Goal: Obtain resource: Obtain resource

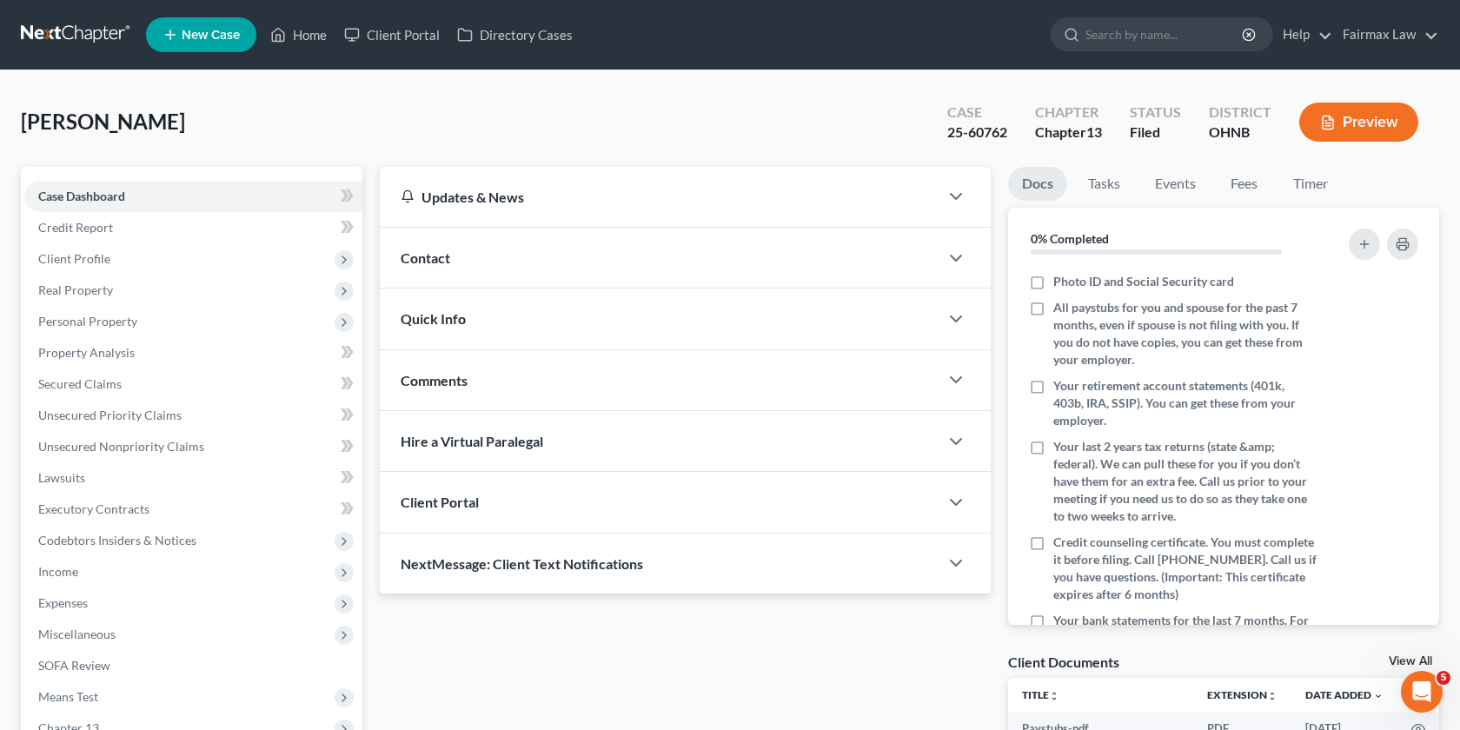
scroll to position [262, 0]
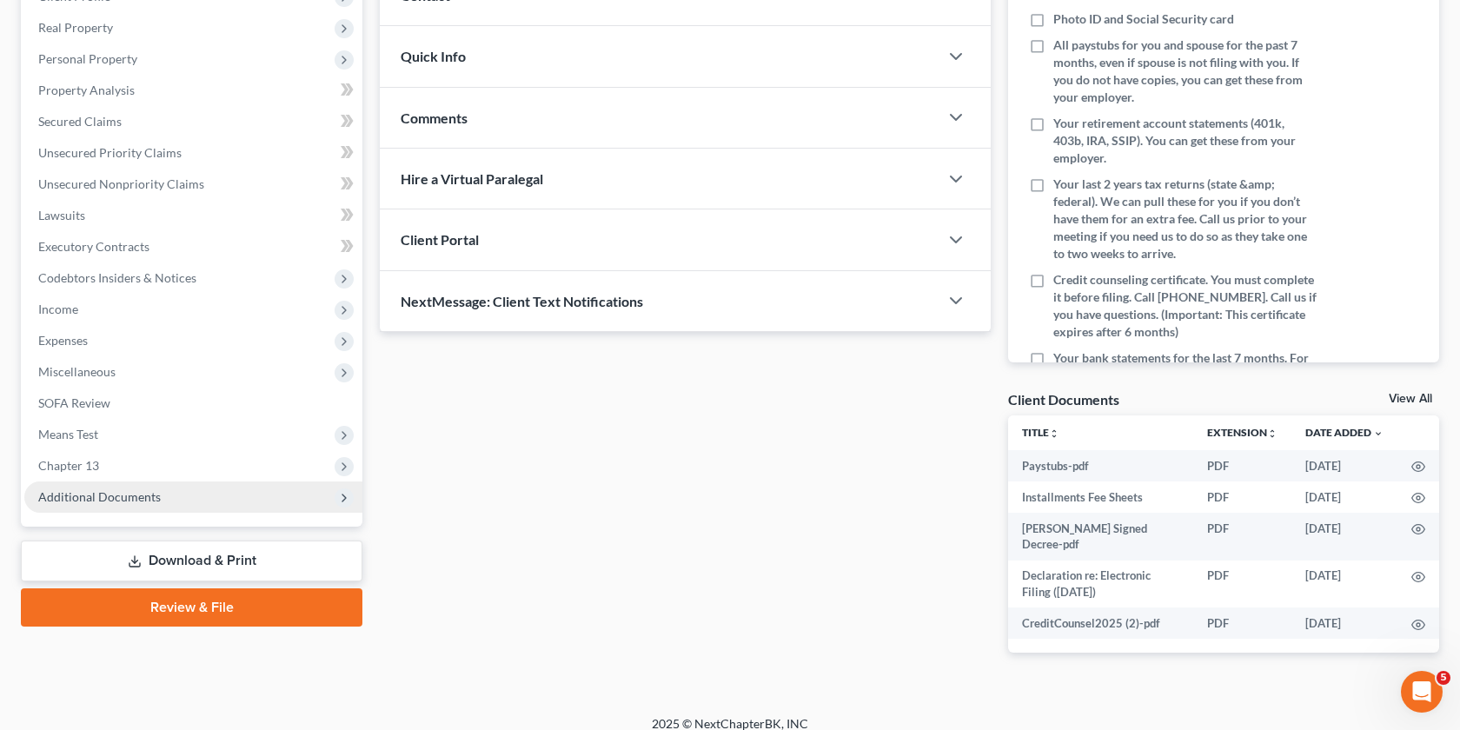
click at [223, 500] on span "Additional Documents" at bounding box center [193, 497] width 338 height 31
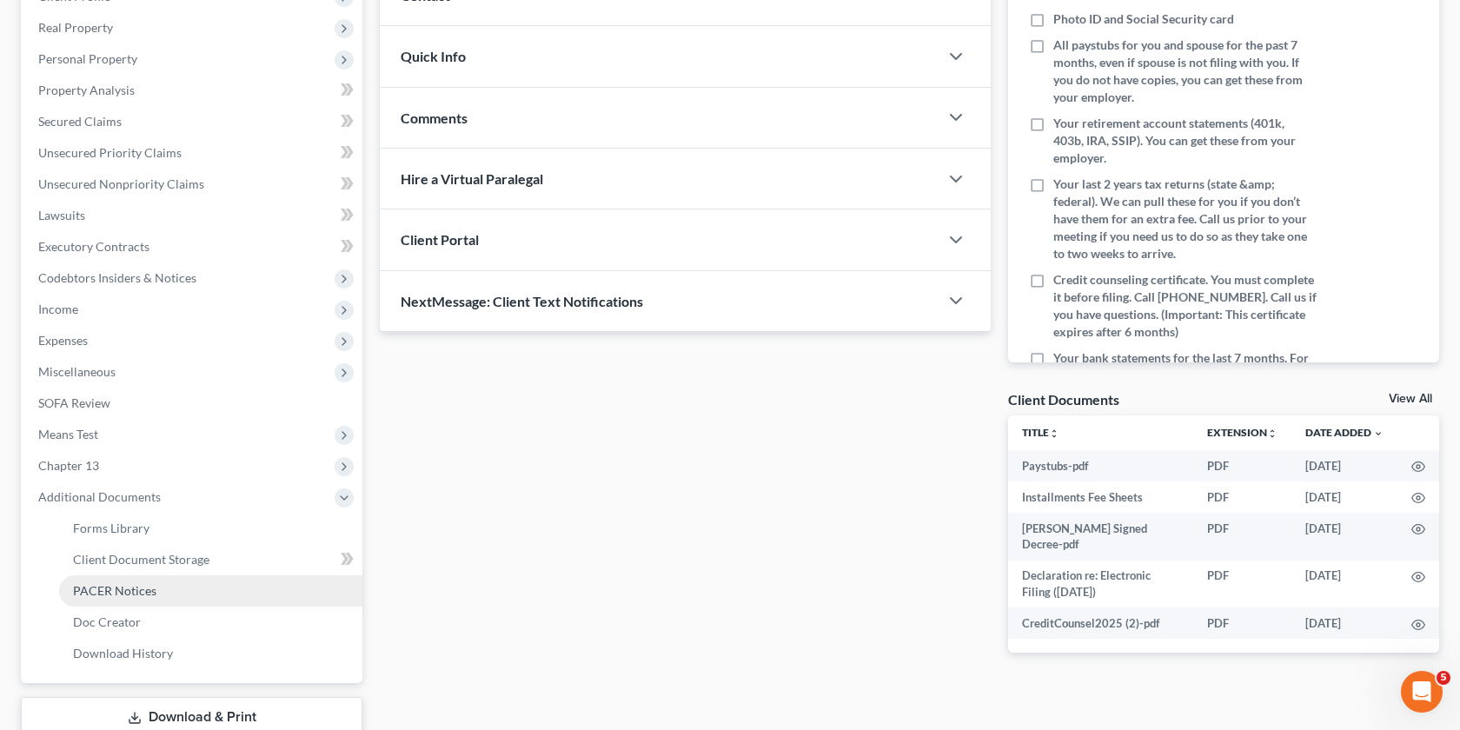
click at [136, 594] on span "PACER Notices" at bounding box center [114, 590] width 83 height 15
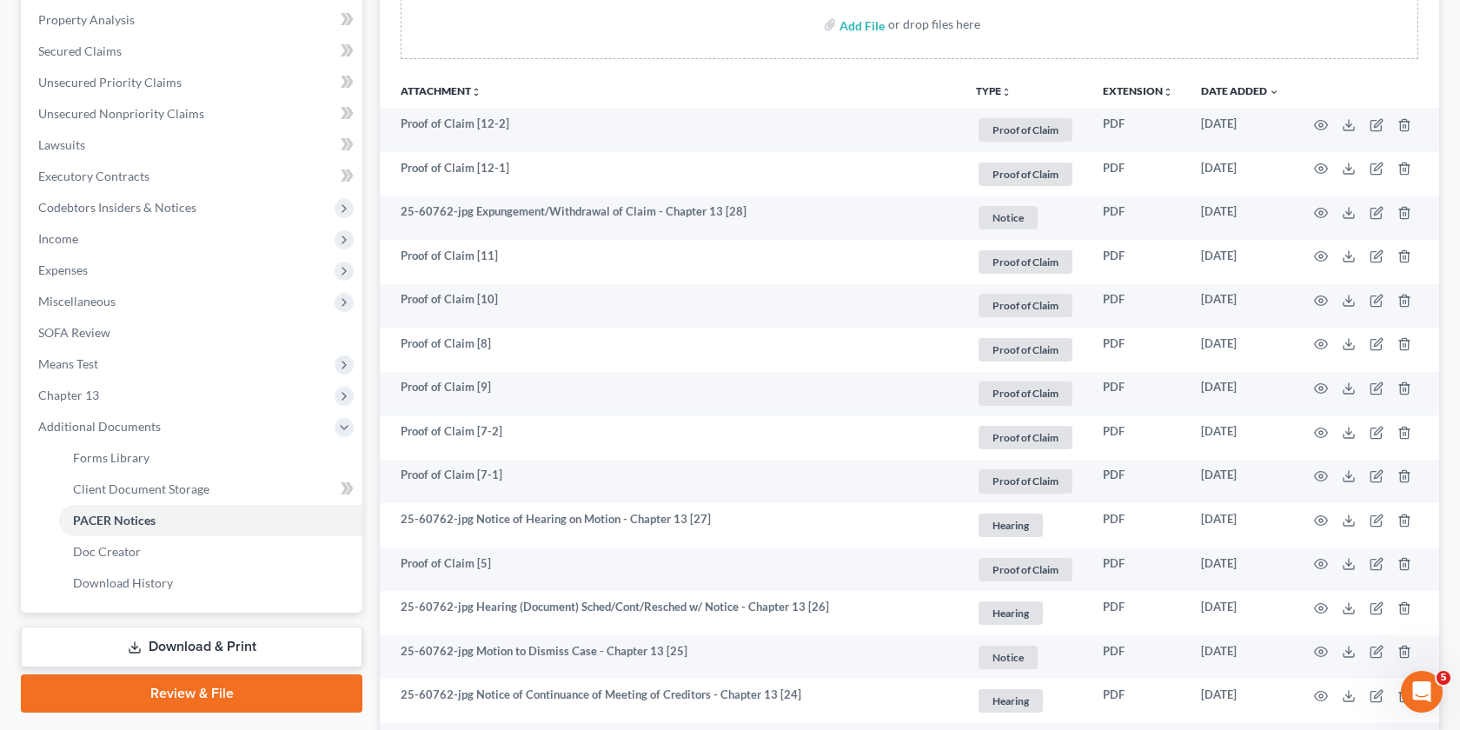
scroll to position [331, 0]
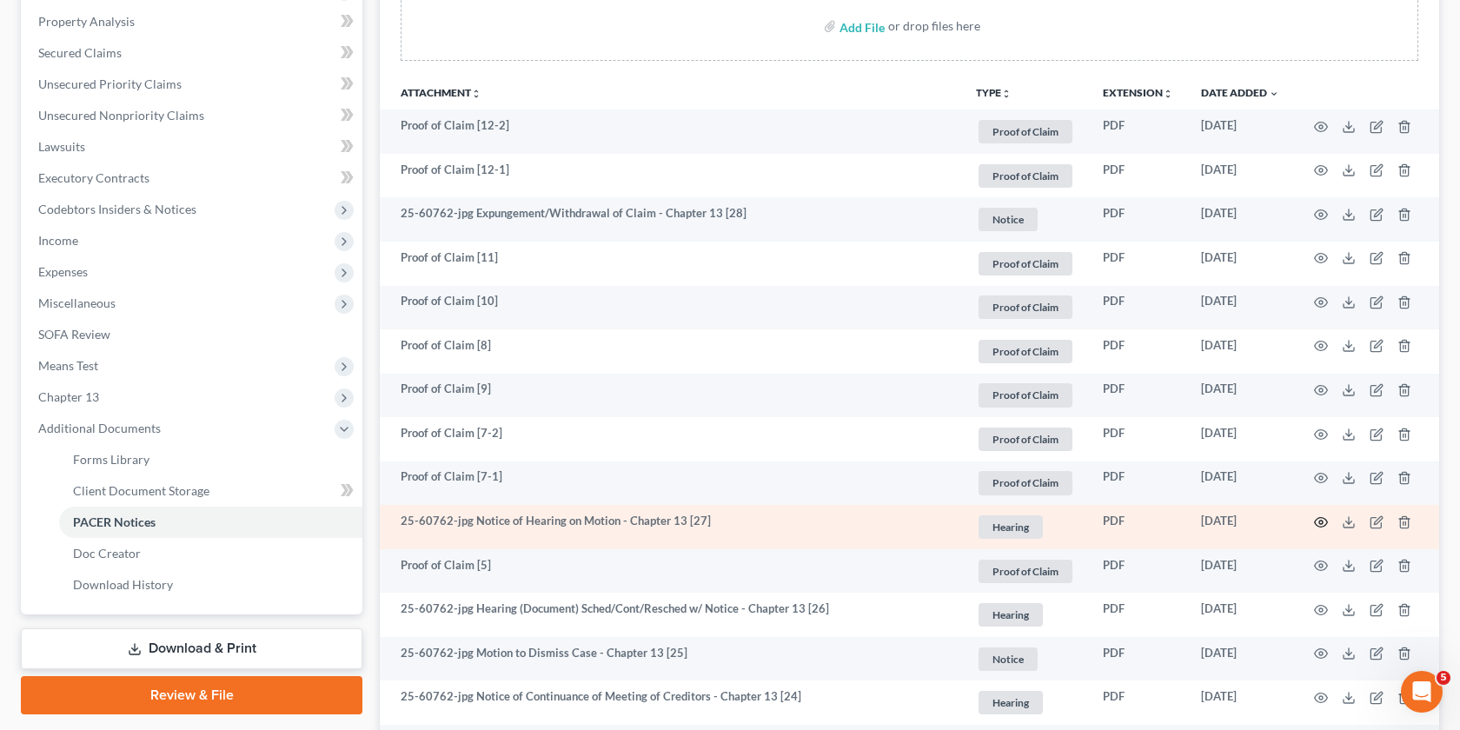
click at [1319, 521] on circle "button" at bounding box center [1320, 522] width 3 height 3
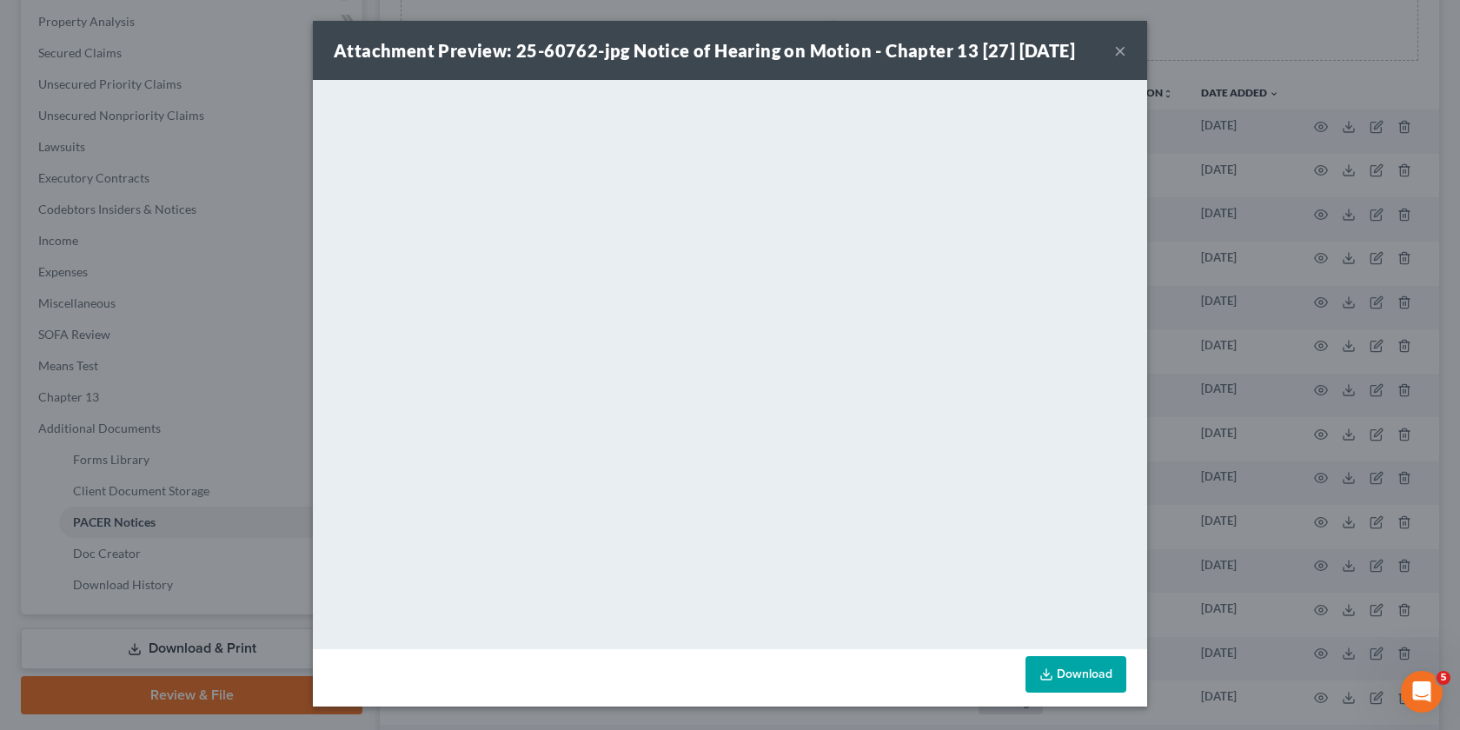
click at [1197, 554] on div "Attachment Preview: 25-60762-jpg Notice of Hearing on Motion - Chapter 13 [27] …" at bounding box center [730, 365] width 1460 height 730
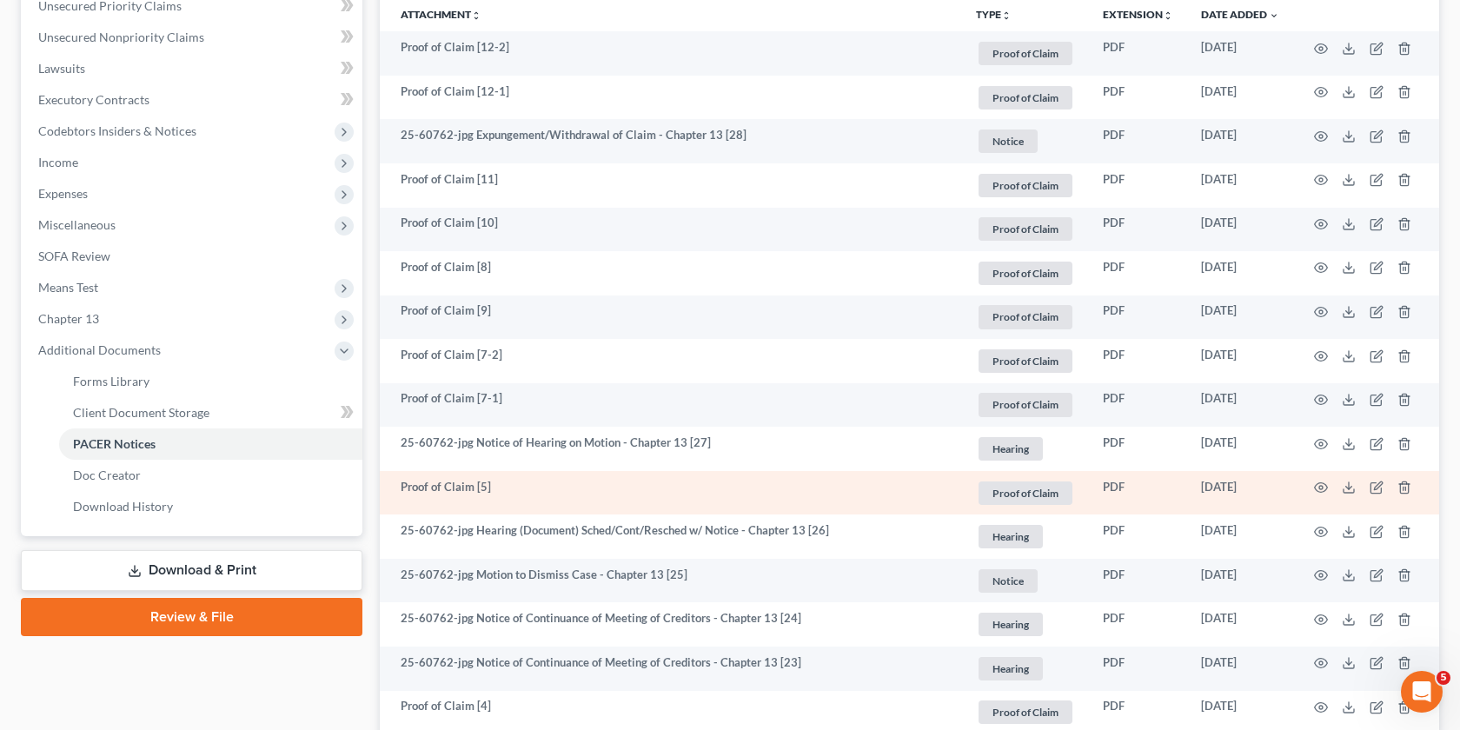
scroll to position [413, 0]
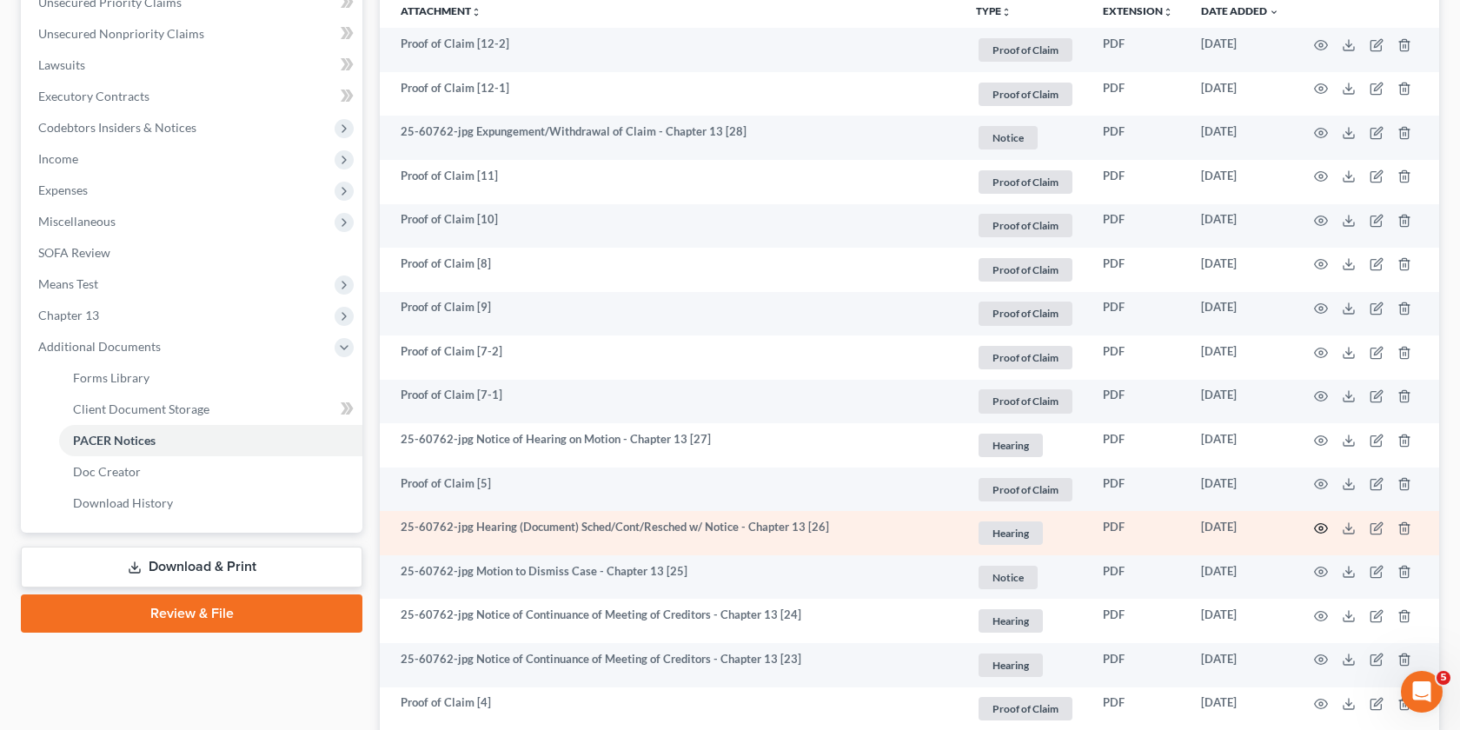
click at [1317, 532] on icon "button" at bounding box center [1321, 529] width 14 height 14
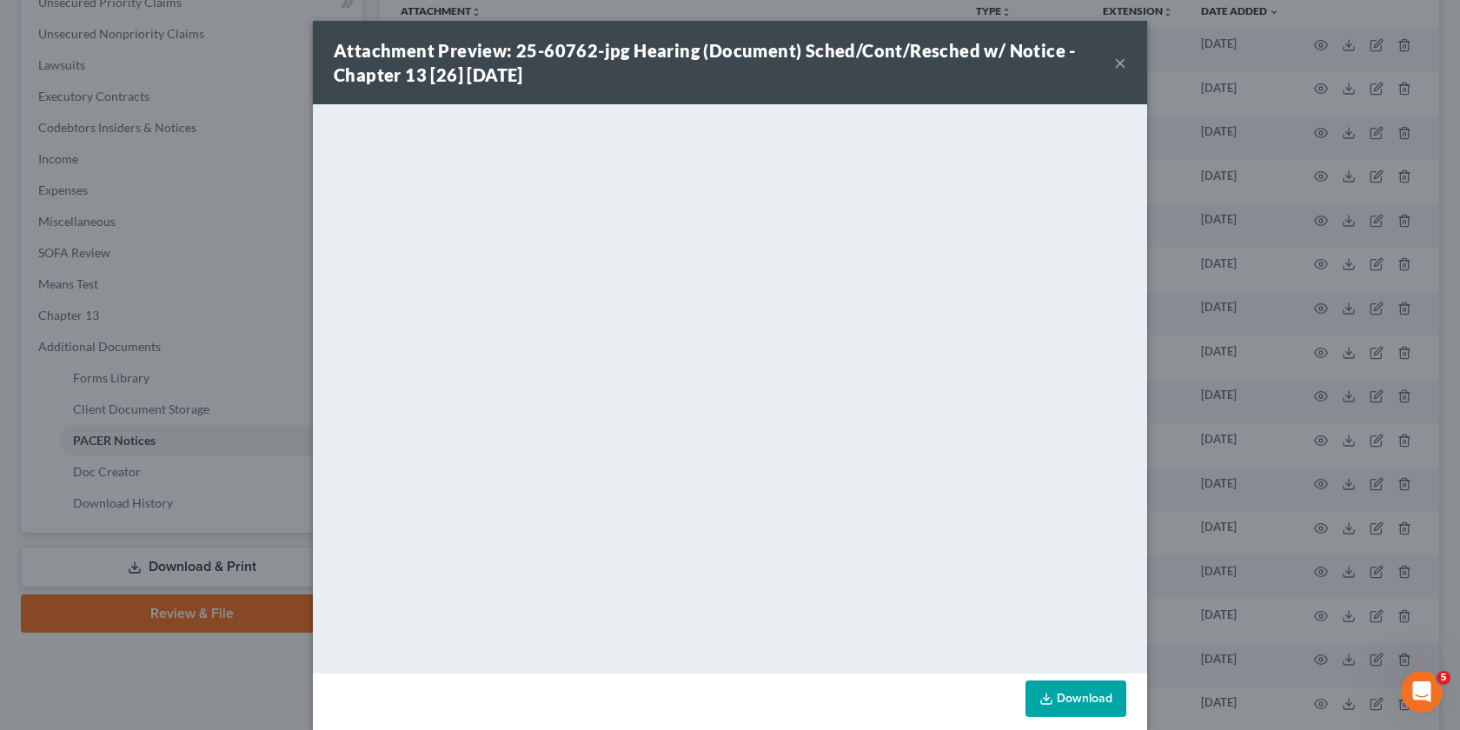
click at [1169, 566] on div "Attachment Preview: 25-60762-jpg Hearing (Document) Sched/Cont/Resched w/ Notic…" at bounding box center [730, 365] width 1460 height 730
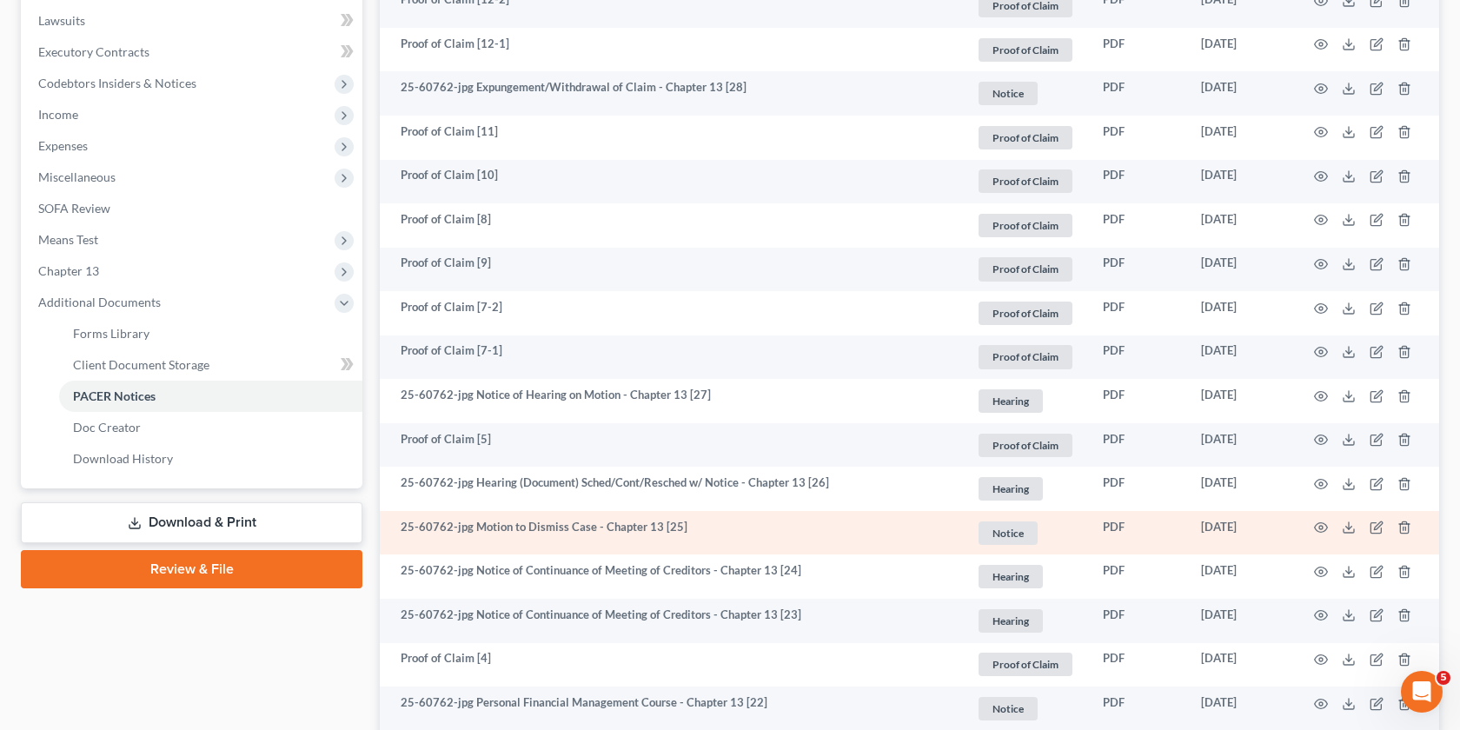
scroll to position [460, 0]
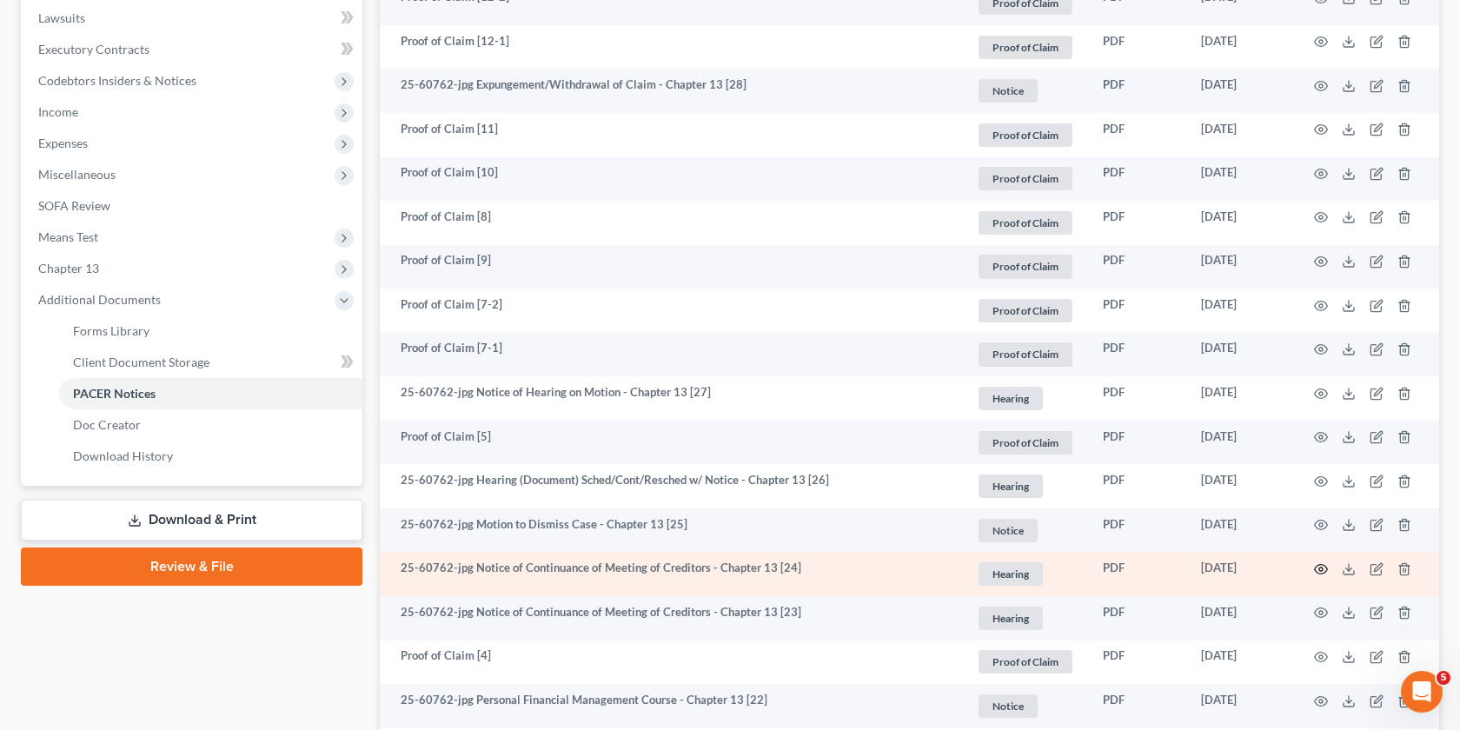
click at [1321, 568] on icon "button" at bounding box center [1321, 569] width 14 height 14
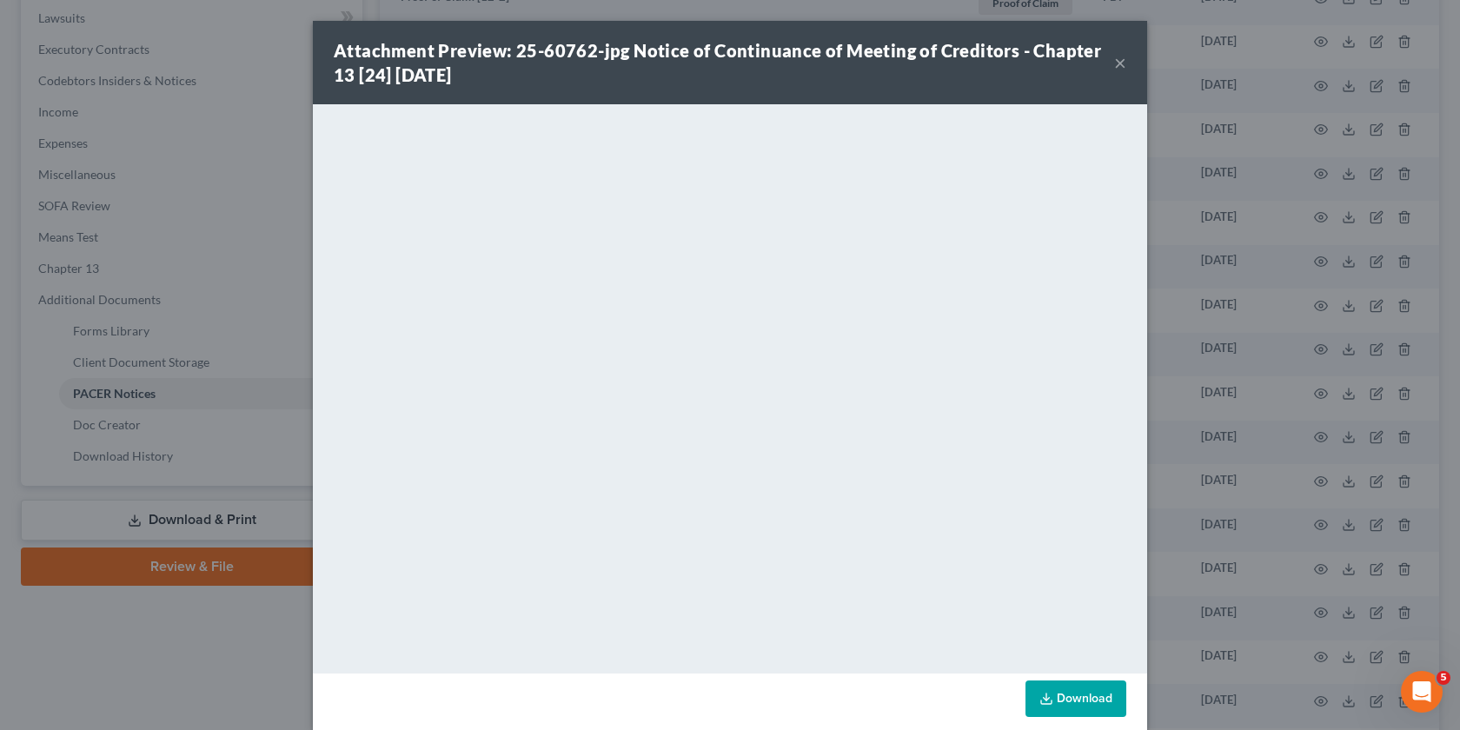
click at [1196, 403] on div "Attachment Preview: 25-60762-jpg Notice of Continuance of Meeting of Creditors …" at bounding box center [730, 365] width 1460 height 730
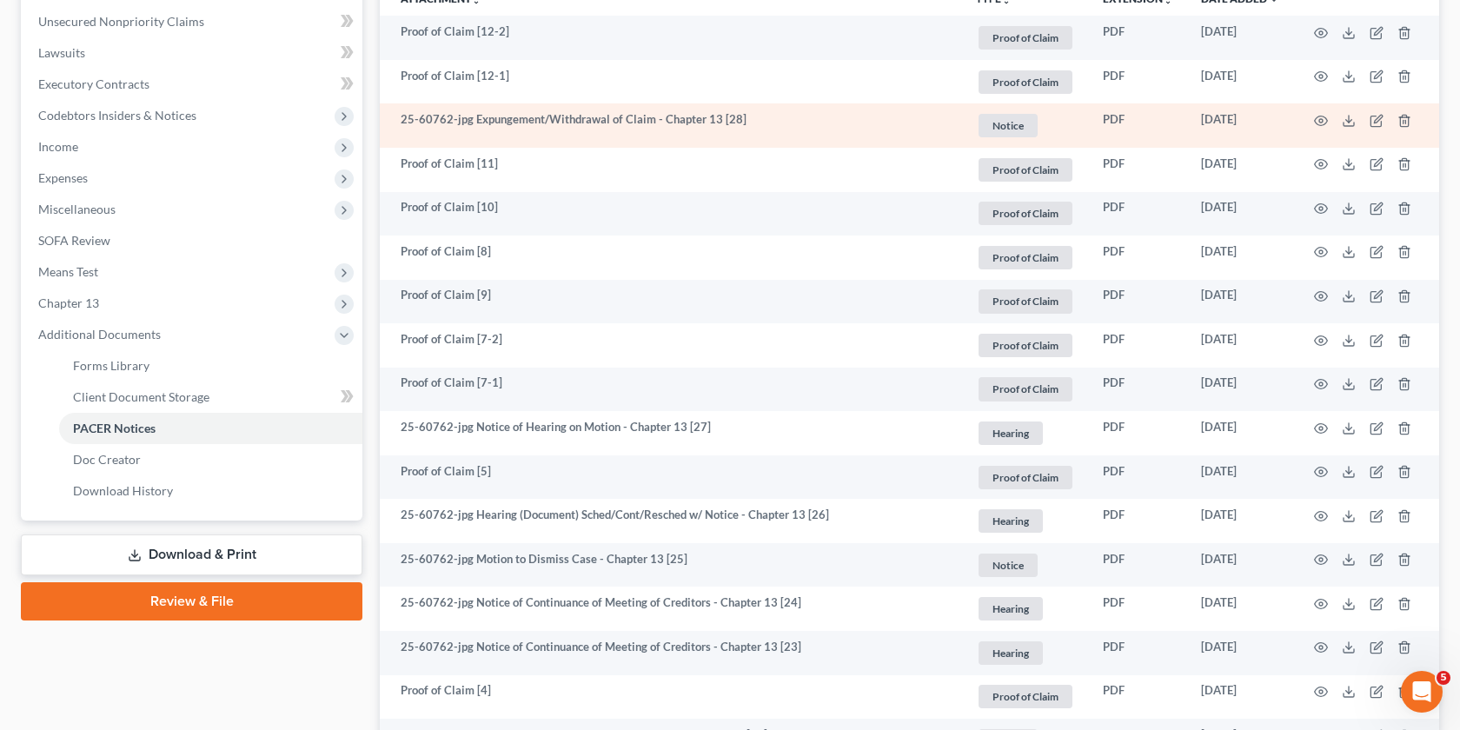
scroll to position [442, 0]
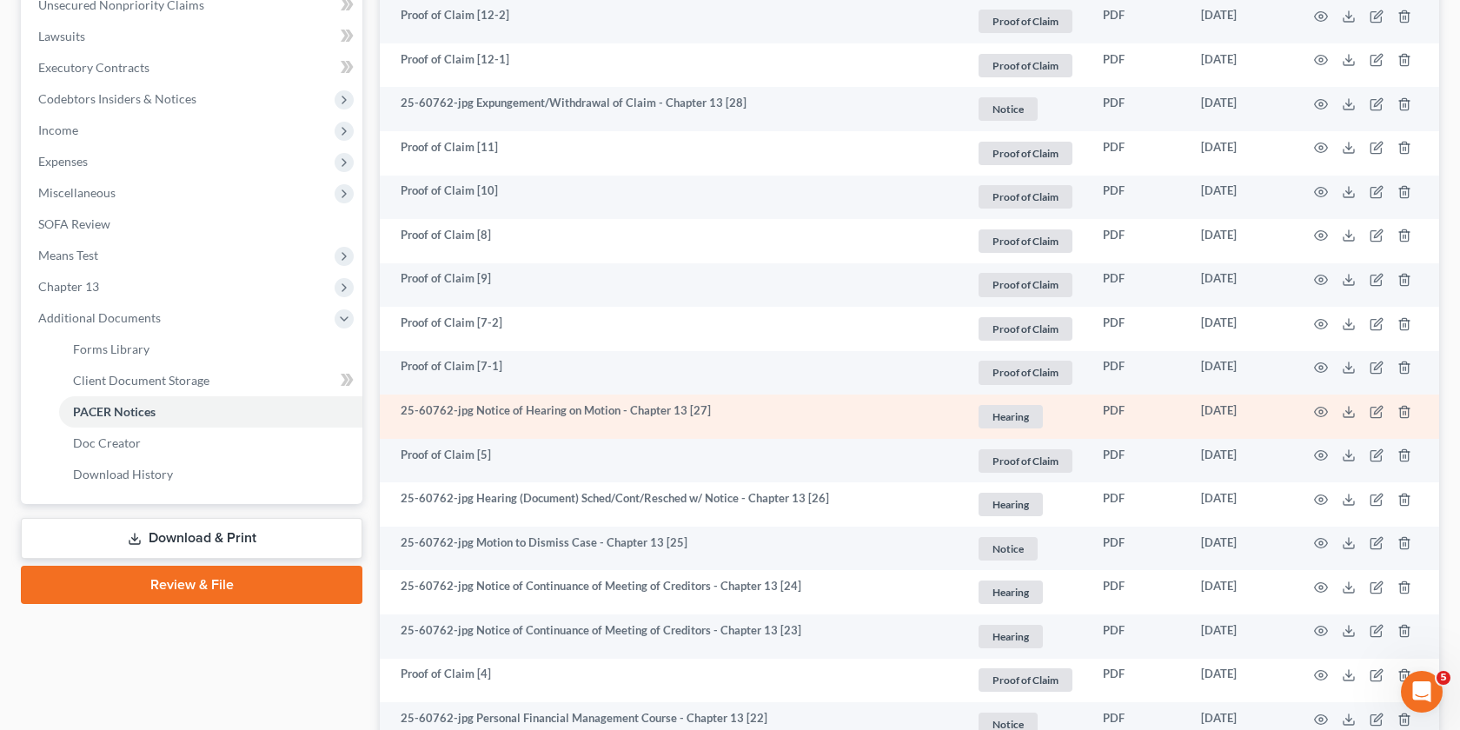
click at [1309, 410] on td at bounding box center [1366, 417] width 146 height 44
click at [1318, 410] on icon "button" at bounding box center [1321, 412] width 14 height 14
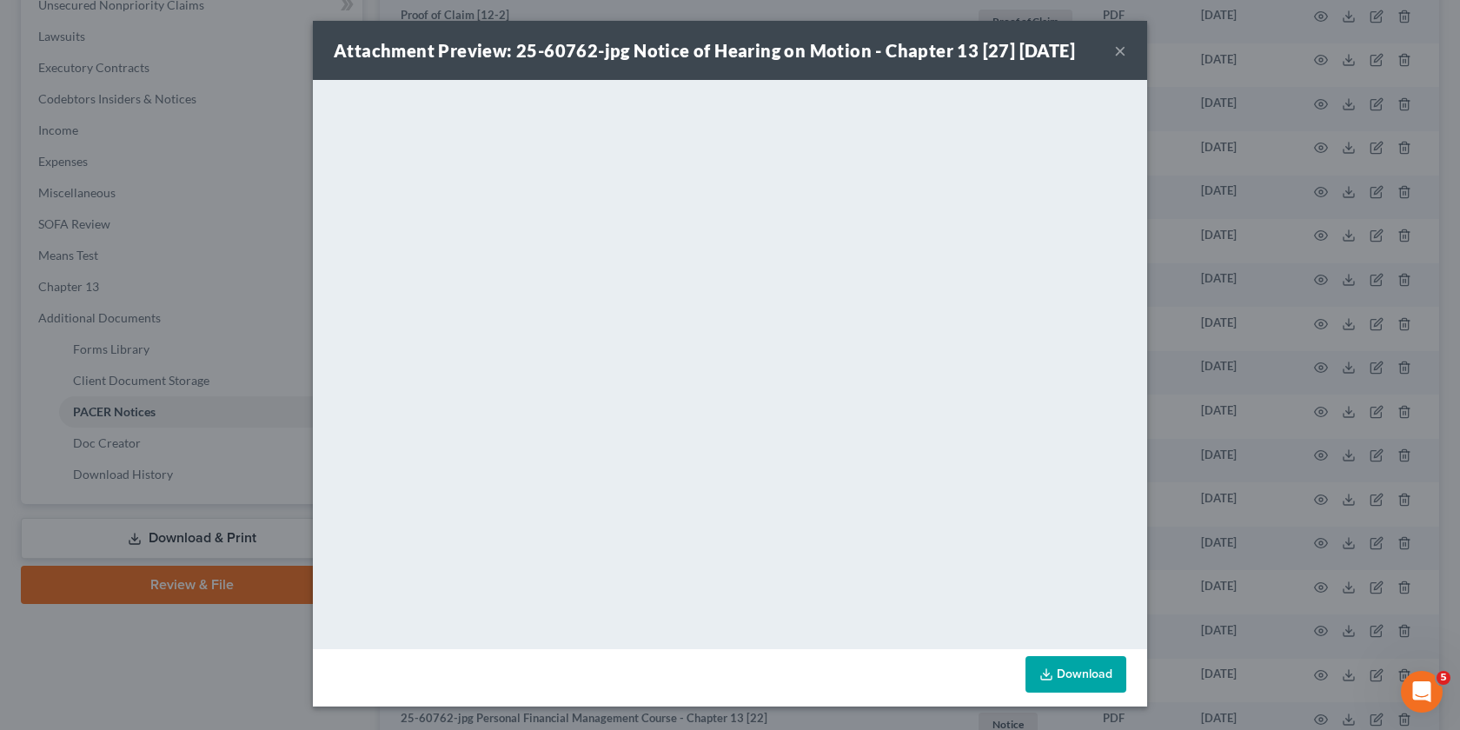
click at [1126, 43] on div "Attachment Preview: 25-60762-jpg Notice of Hearing on Motion - Chapter 13 [27] …" at bounding box center [730, 50] width 834 height 59
click at [1107, 51] on div "Attachment Preview: 25-60762-jpg Notice of Hearing on Motion - Chapter 13 [27] …" at bounding box center [730, 50] width 834 height 59
click at [1116, 51] on button "×" at bounding box center [1120, 50] width 12 height 21
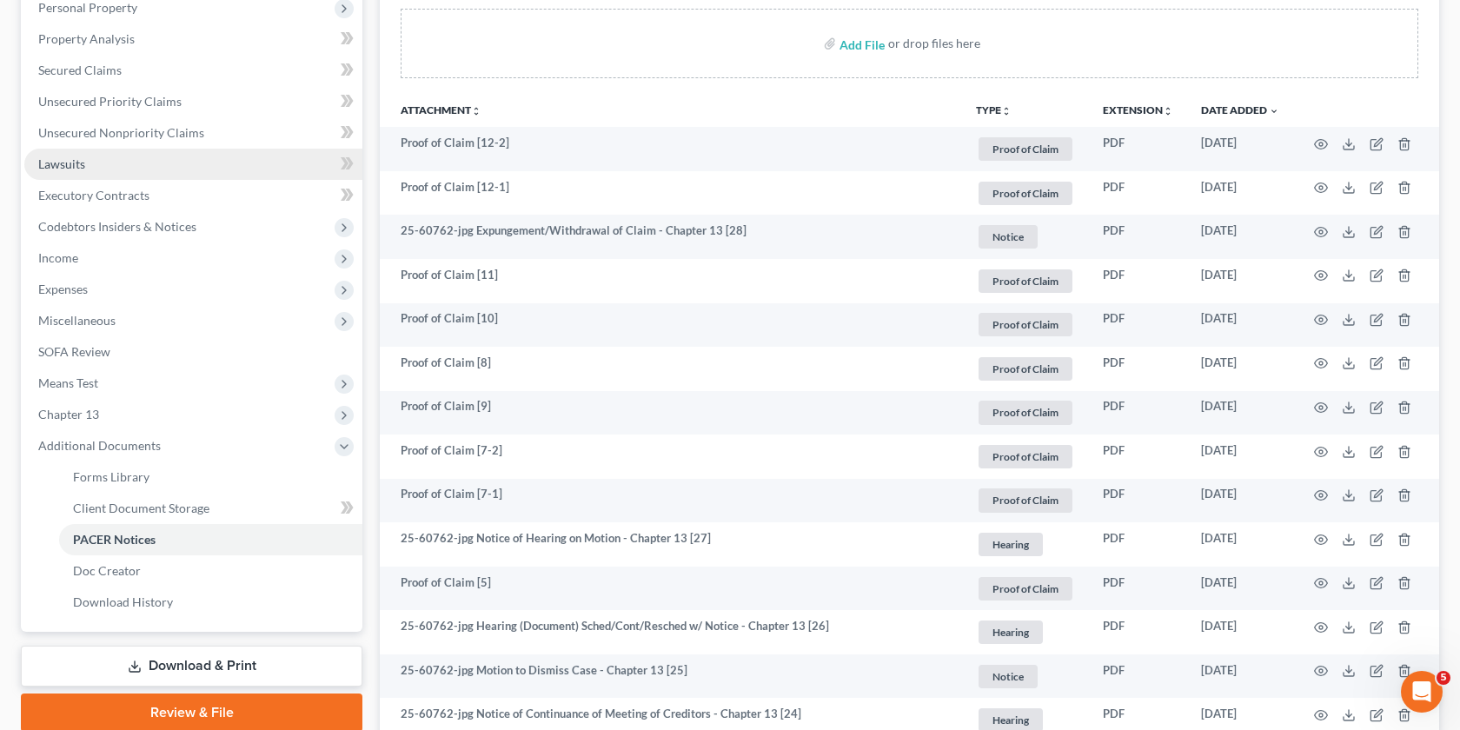
scroll to position [372, 0]
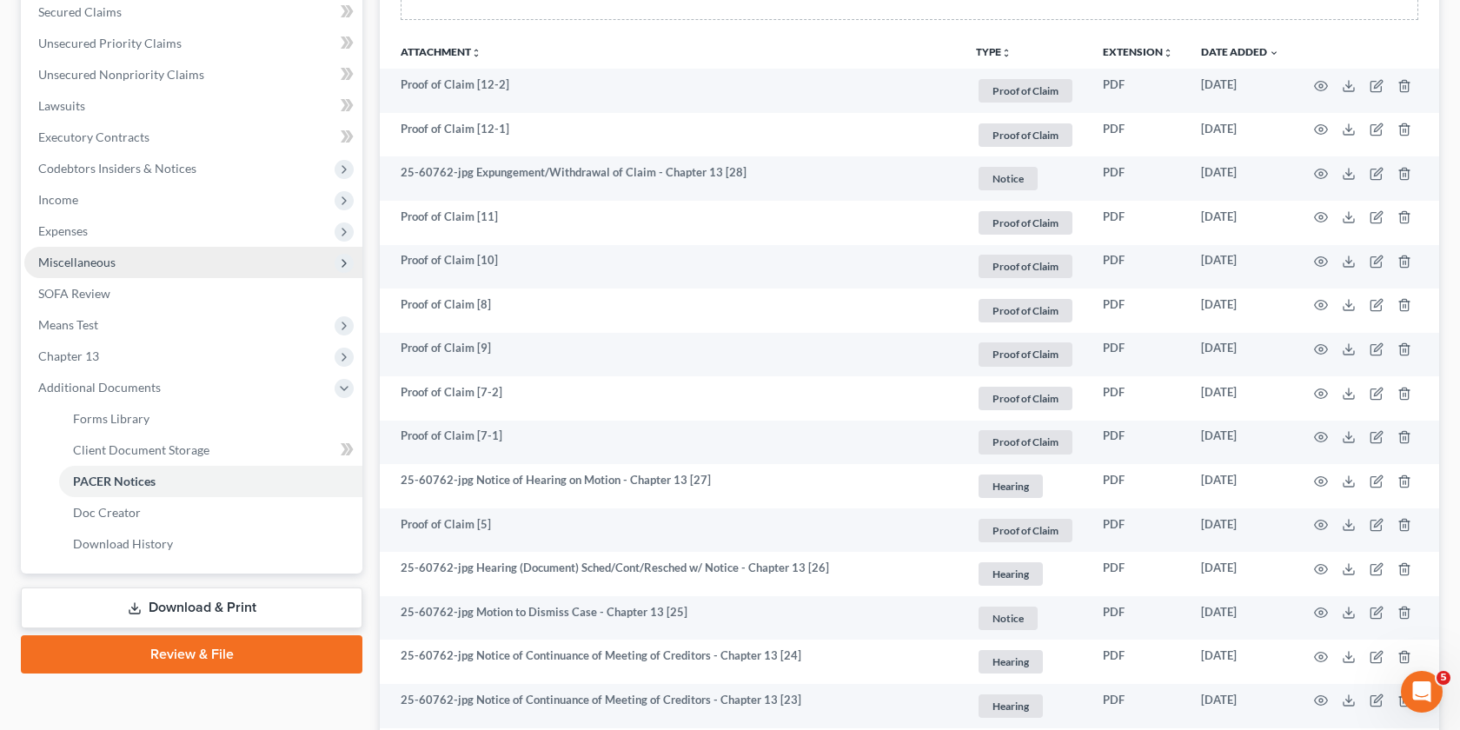
click at [124, 255] on span "Miscellaneous" at bounding box center [193, 262] width 338 height 31
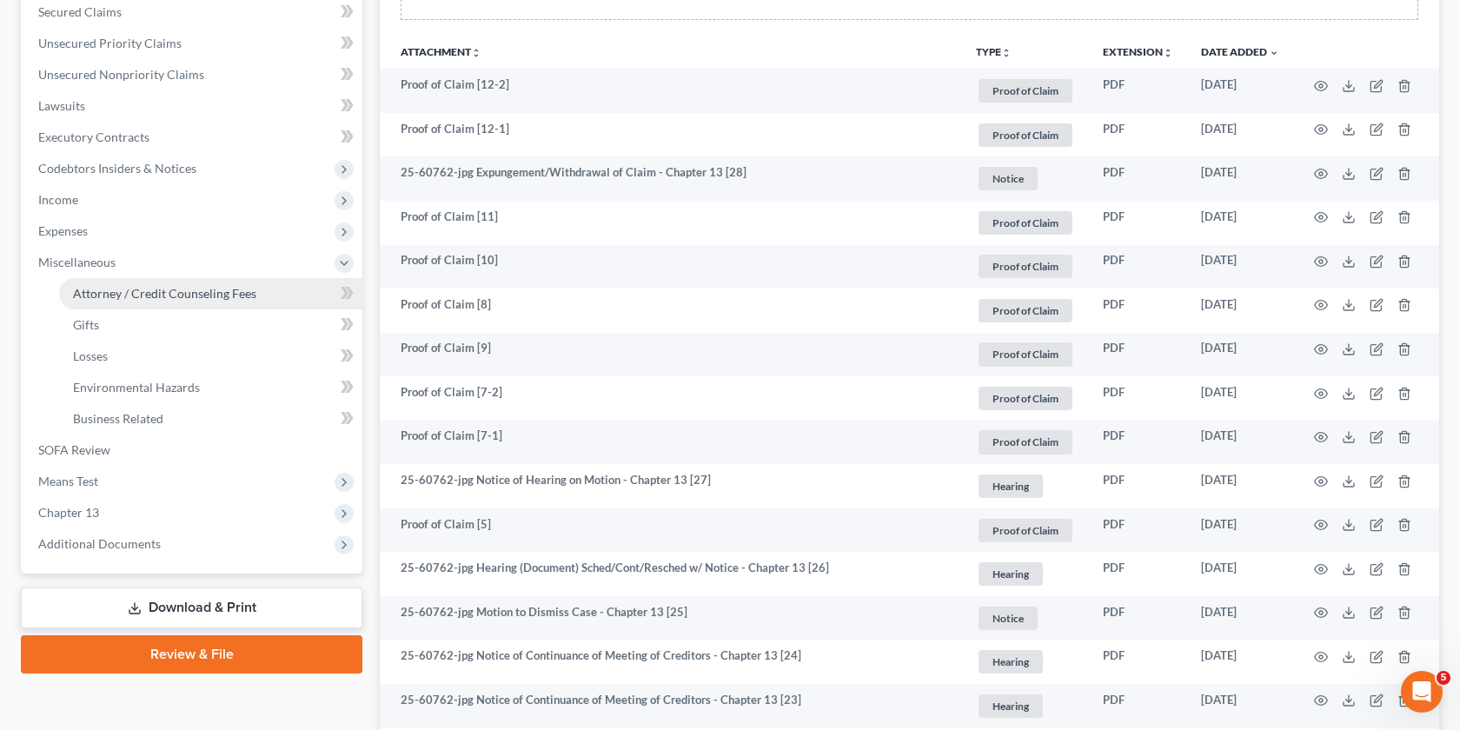
click at [203, 290] on span "Attorney / Credit Counseling Fees" at bounding box center [164, 293] width 183 height 15
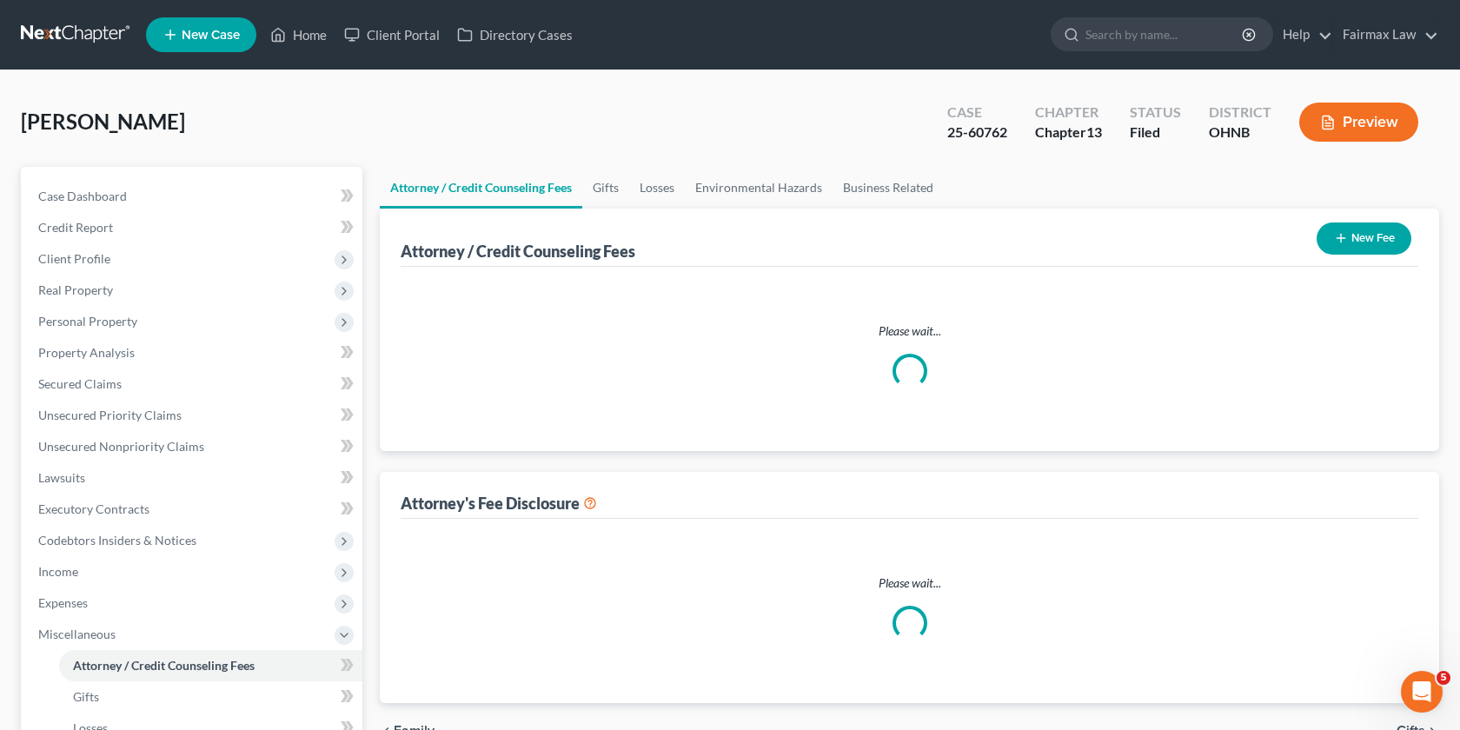
select select "4"
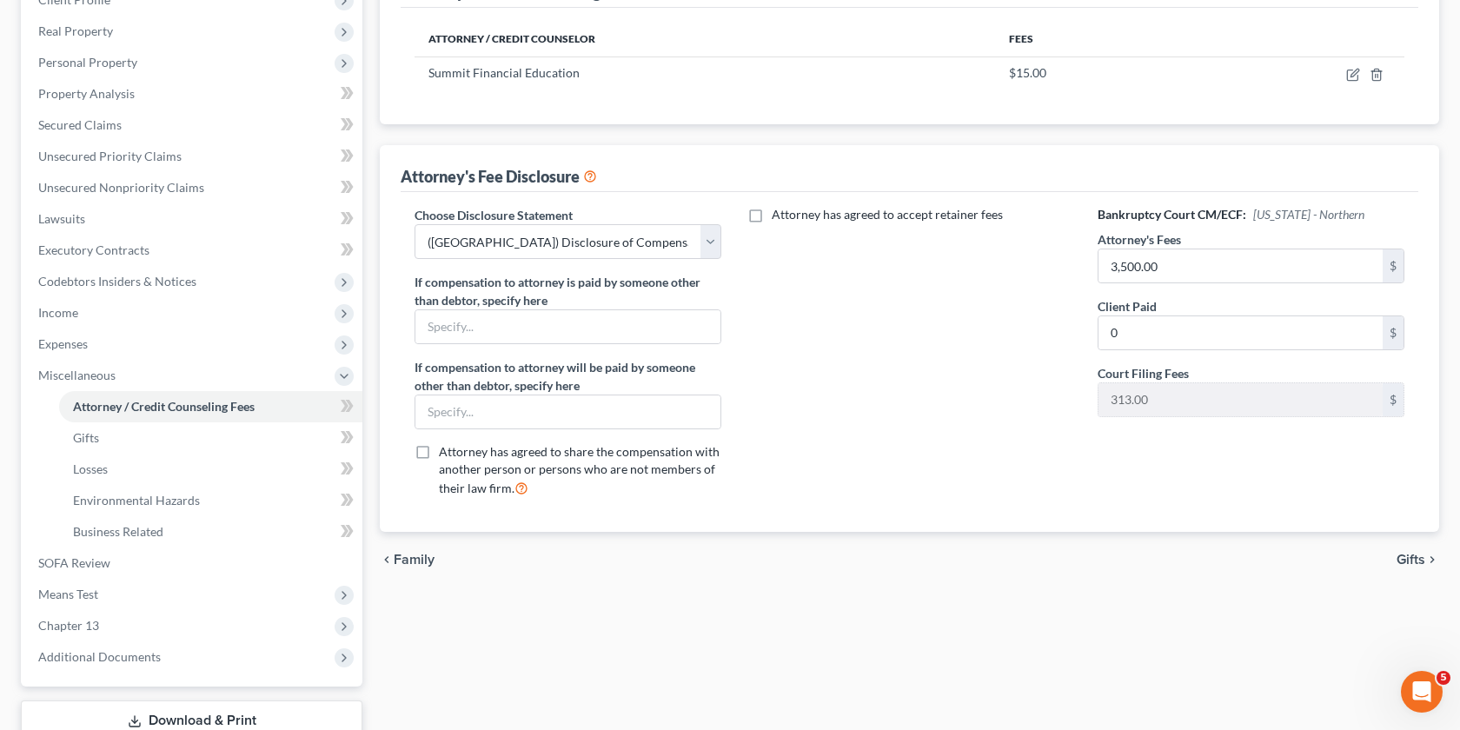
scroll to position [380, 0]
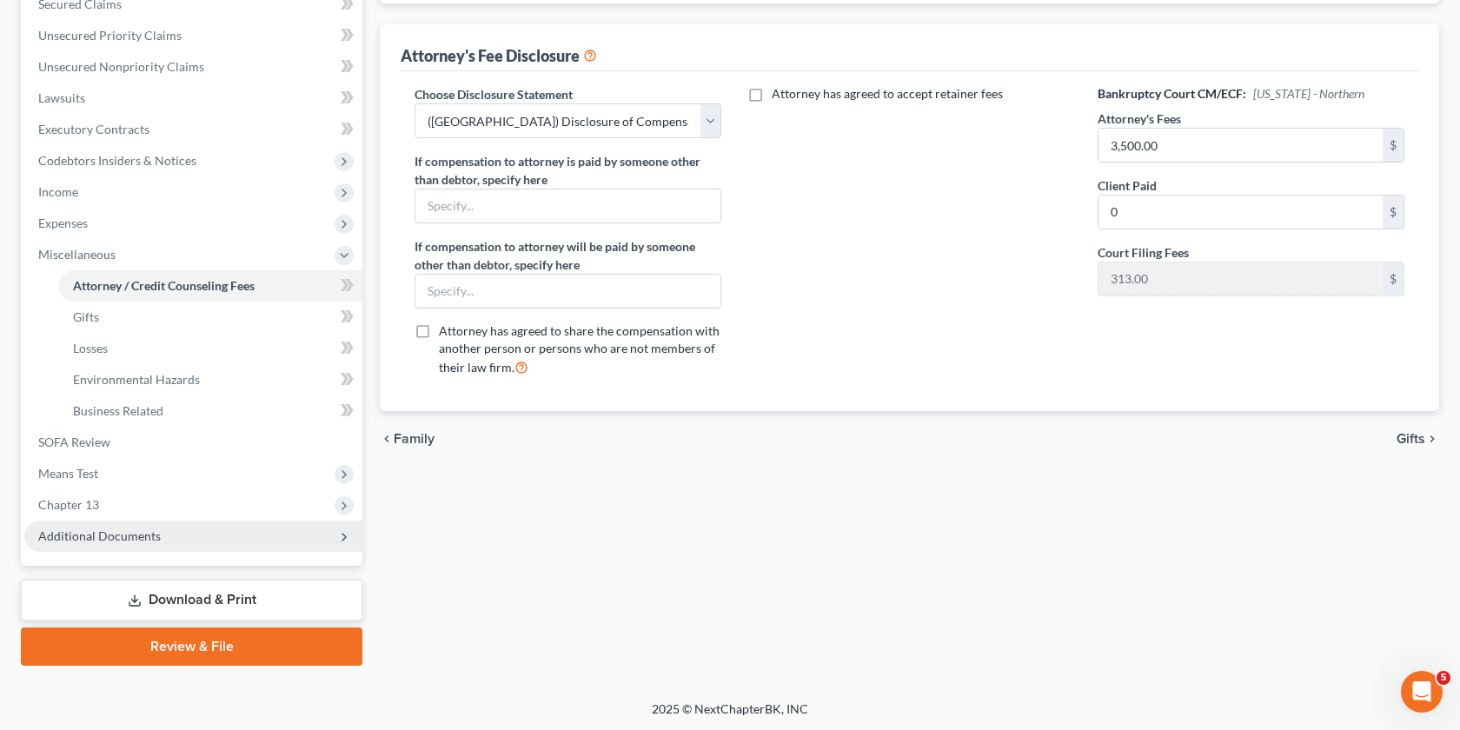
click at [175, 524] on span "Additional Documents" at bounding box center [193, 536] width 338 height 31
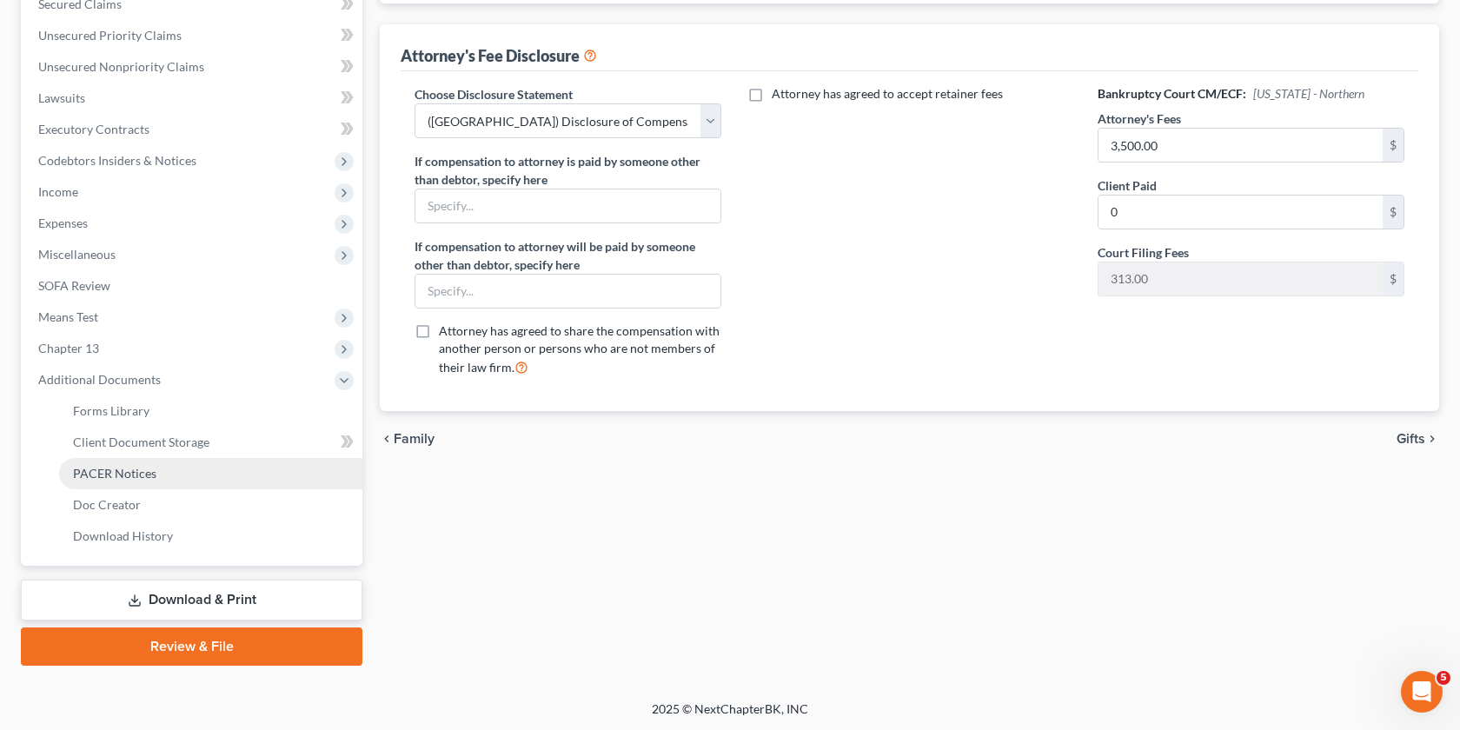
click at [141, 477] on span "PACER Notices" at bounding box center [114, 473] width 83 height 15
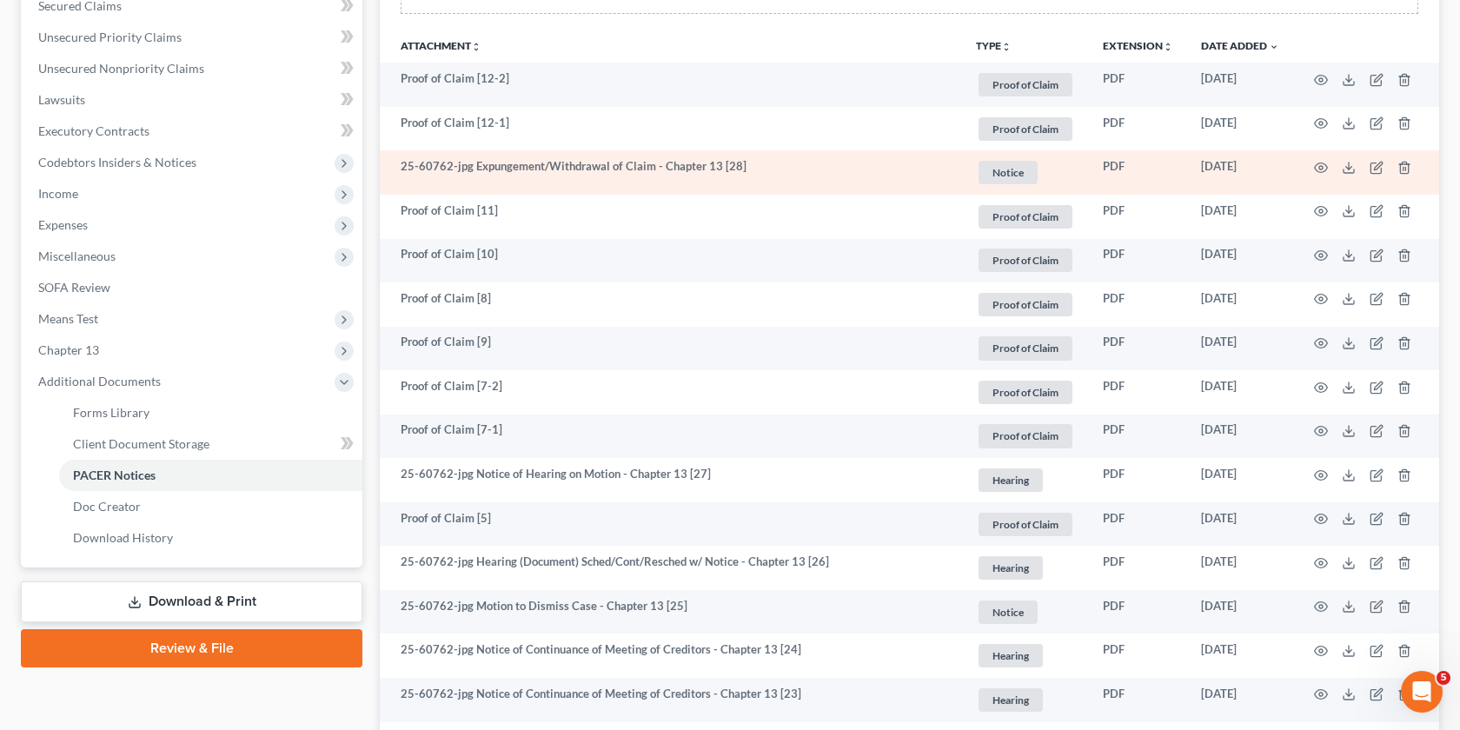
scroll to position [377, 0]
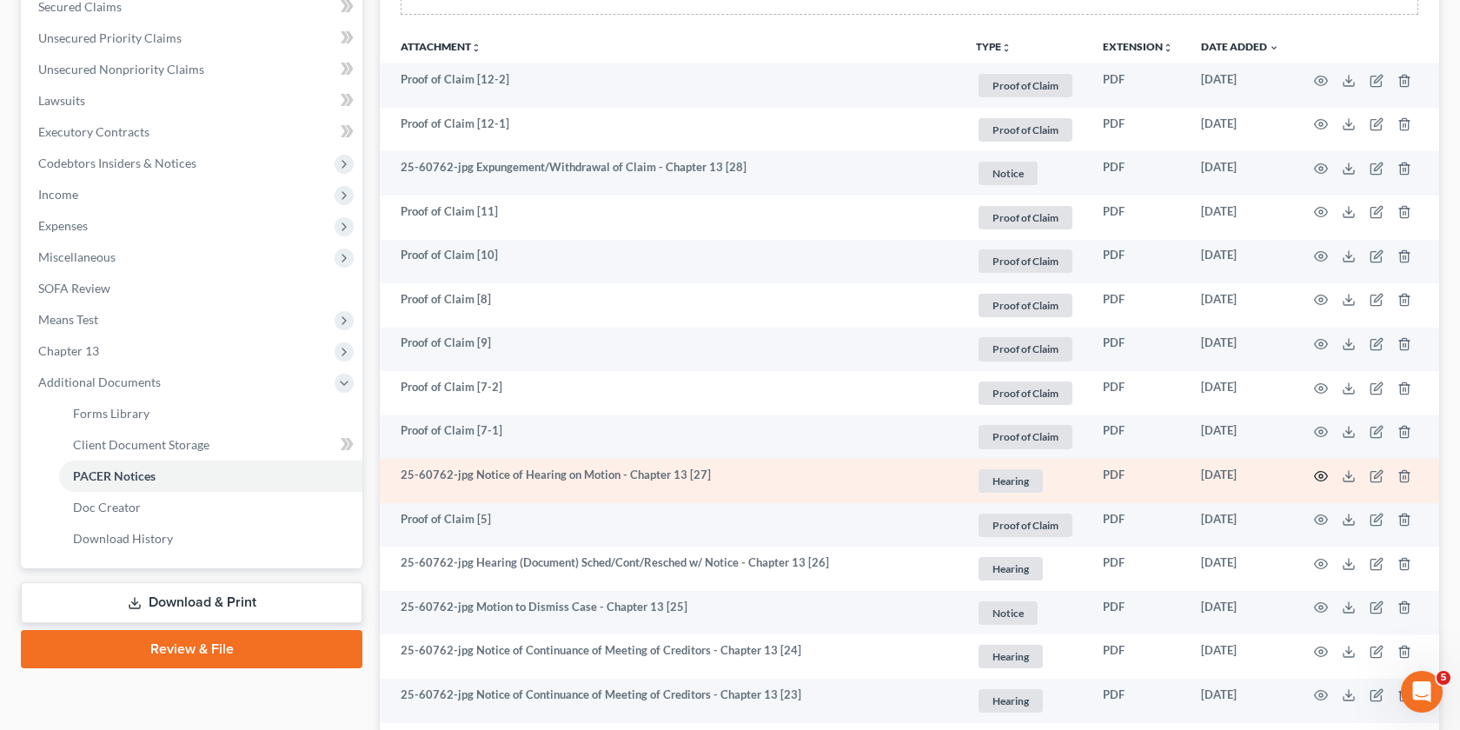
click at [1325, 482] on icon "button" at bounding box center [1321, 476] width 14 height 14
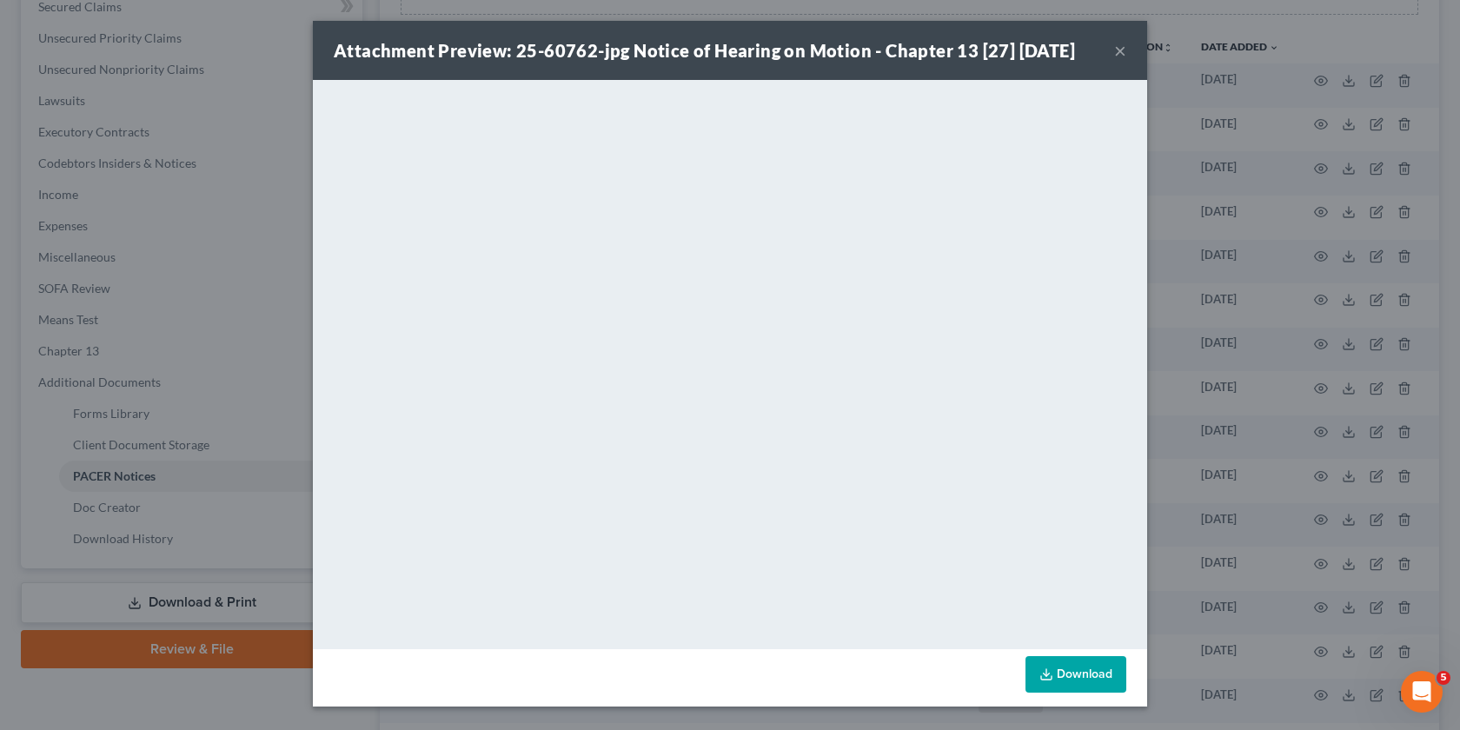
click at [1171, 78] on div "Attachment Preview: 25-60762-jpg Notice of Hearing on Motion - Chapter 13 [27] …" at bounding box center [730, 365] width 1460 height 730
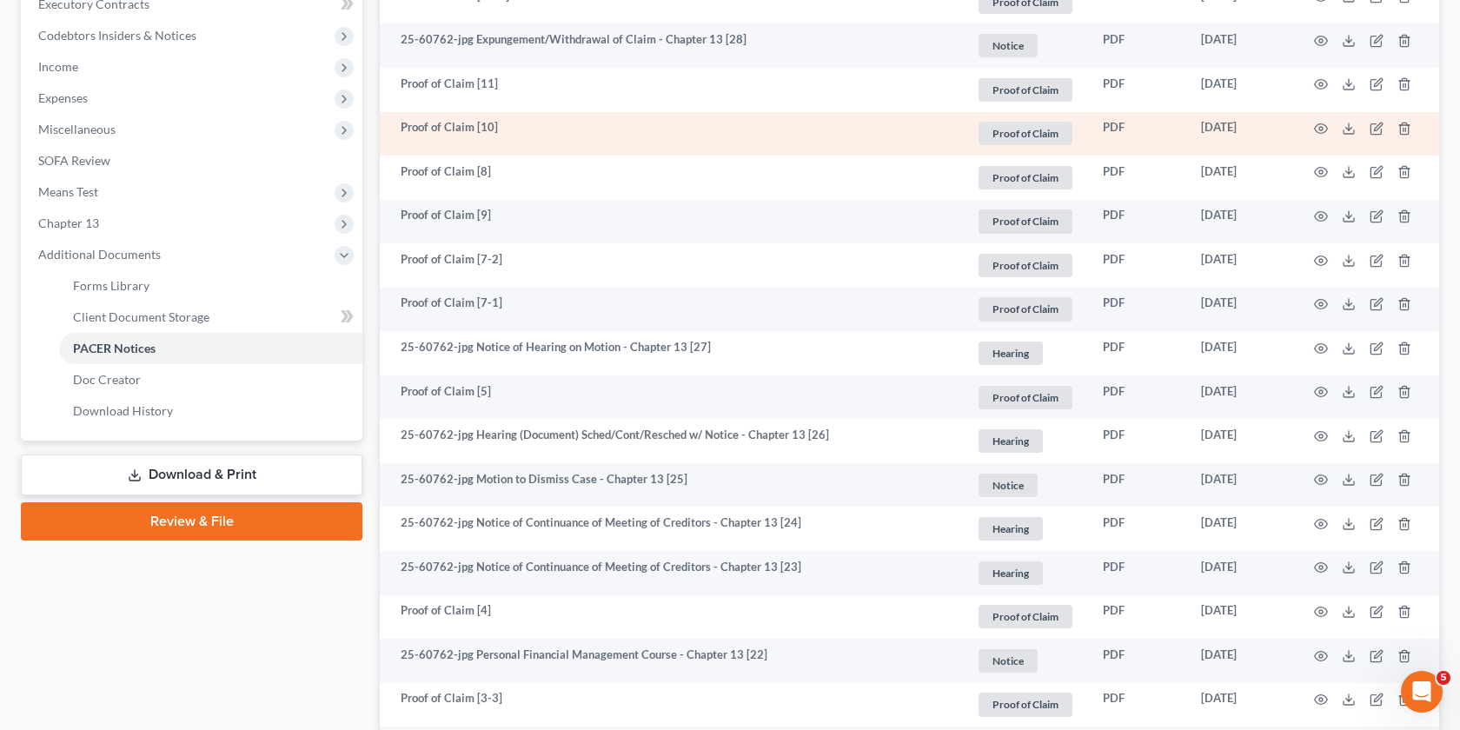
scroll to position [511, 0]
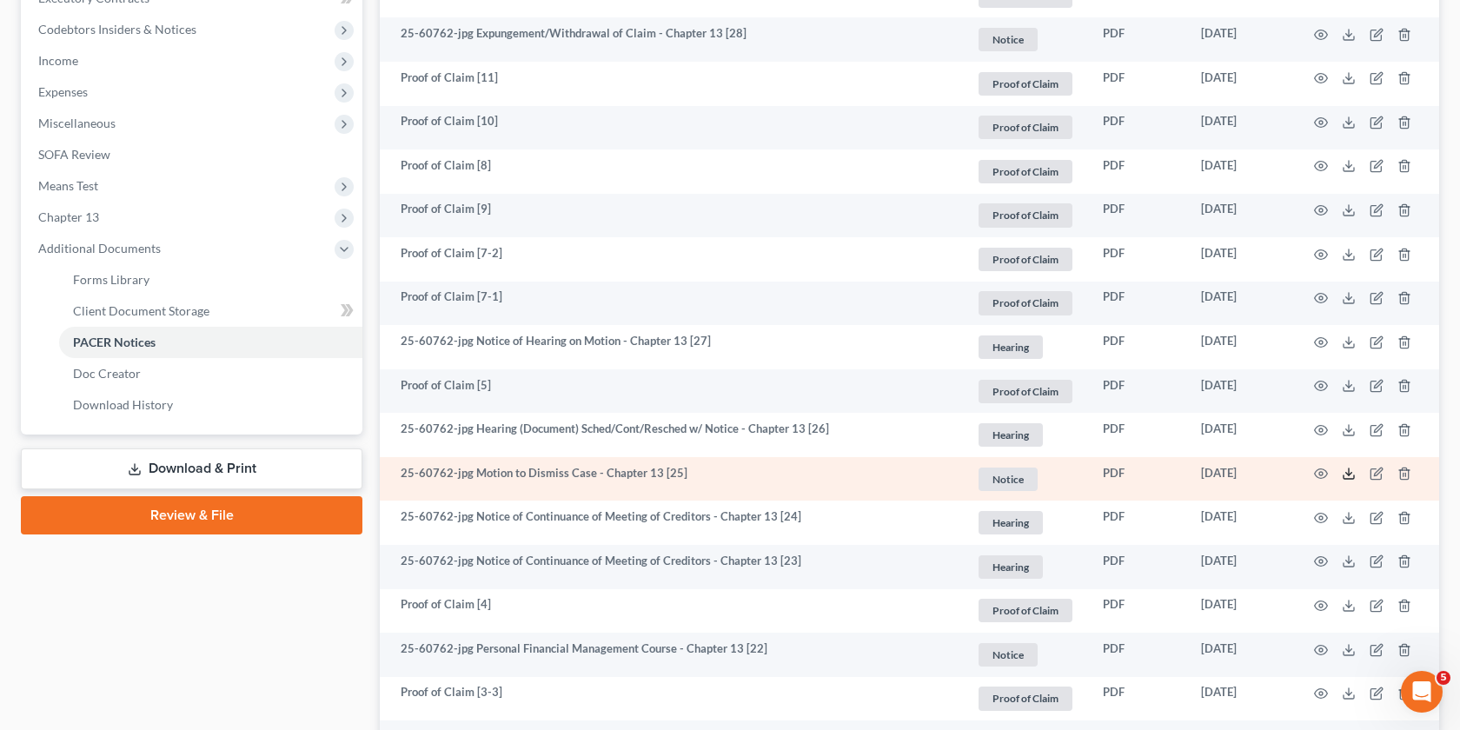
click at [1344, 476] on icon at bounding box center [1349, 476] width 10 height 3
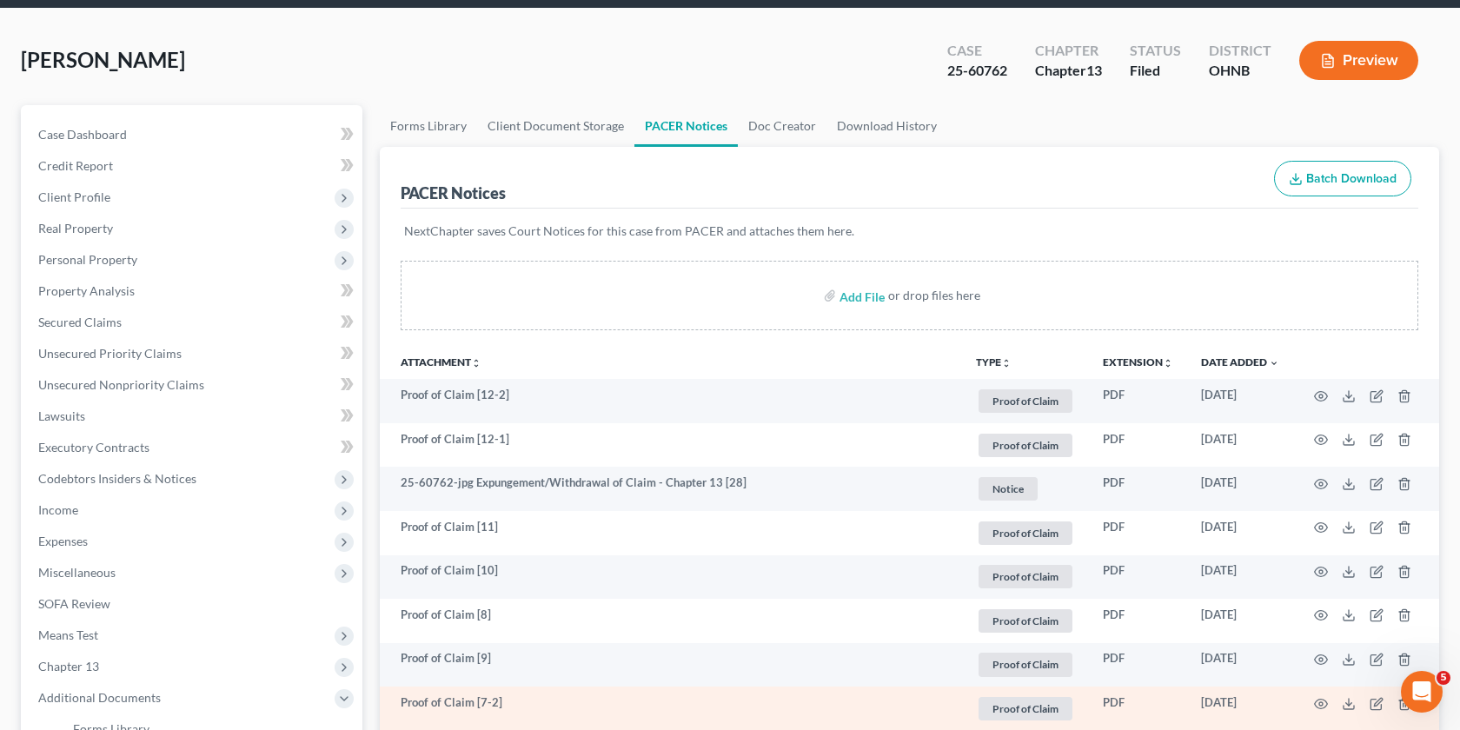
scroll to position [0, 0]
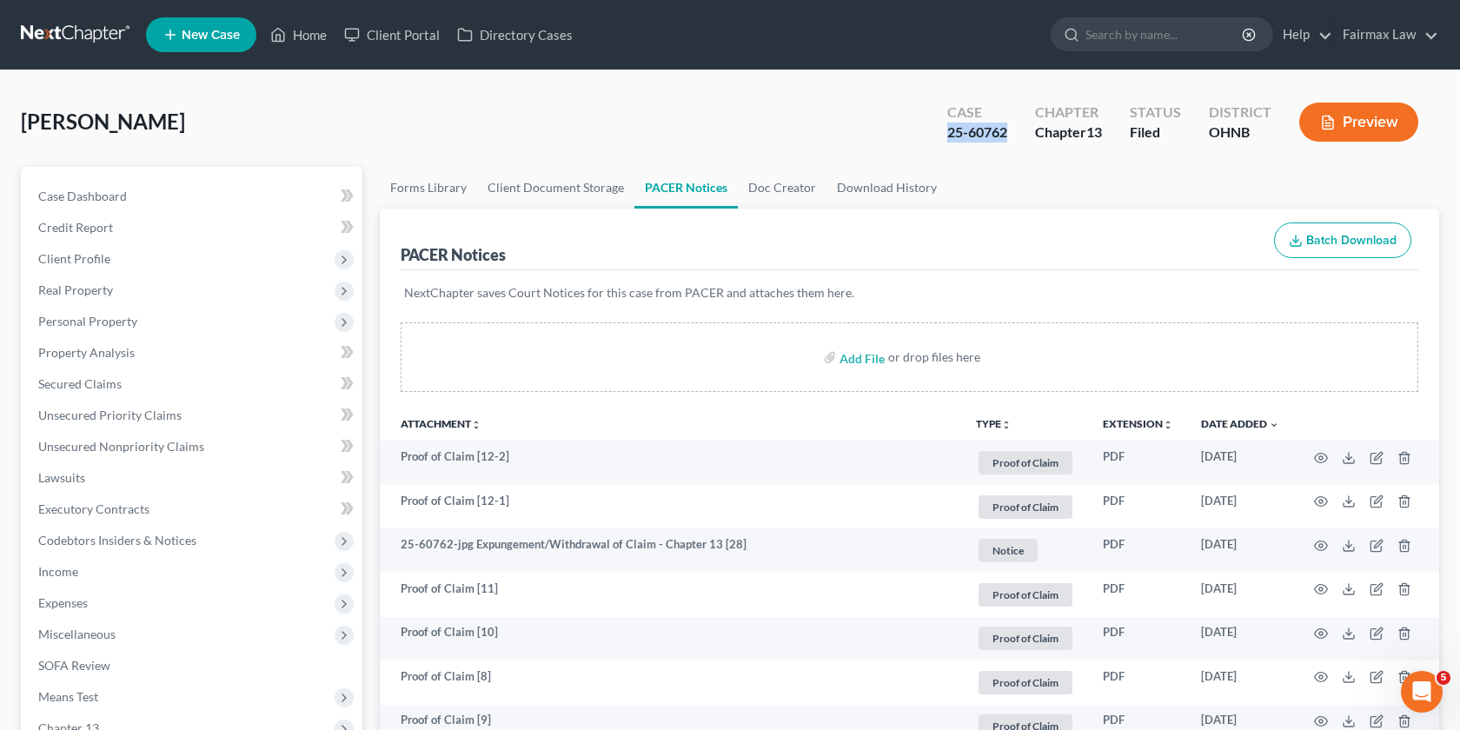
drag, startPoint x: 1009, startPoint y: 138, endPoint x: 930, endPoint y: 136, distance: 79.1
click at [930, 136] on div "Case 25-60762 Chapter Chapter 13 Status Filed District OHNB Preview" at bounding box center [1183, 122] width 513 height 62
copy div "25-60762"
drag, startPoint x: 62, startPoint y: 121, endPoint x: 0, endPoint y: 121, distance: 61.7
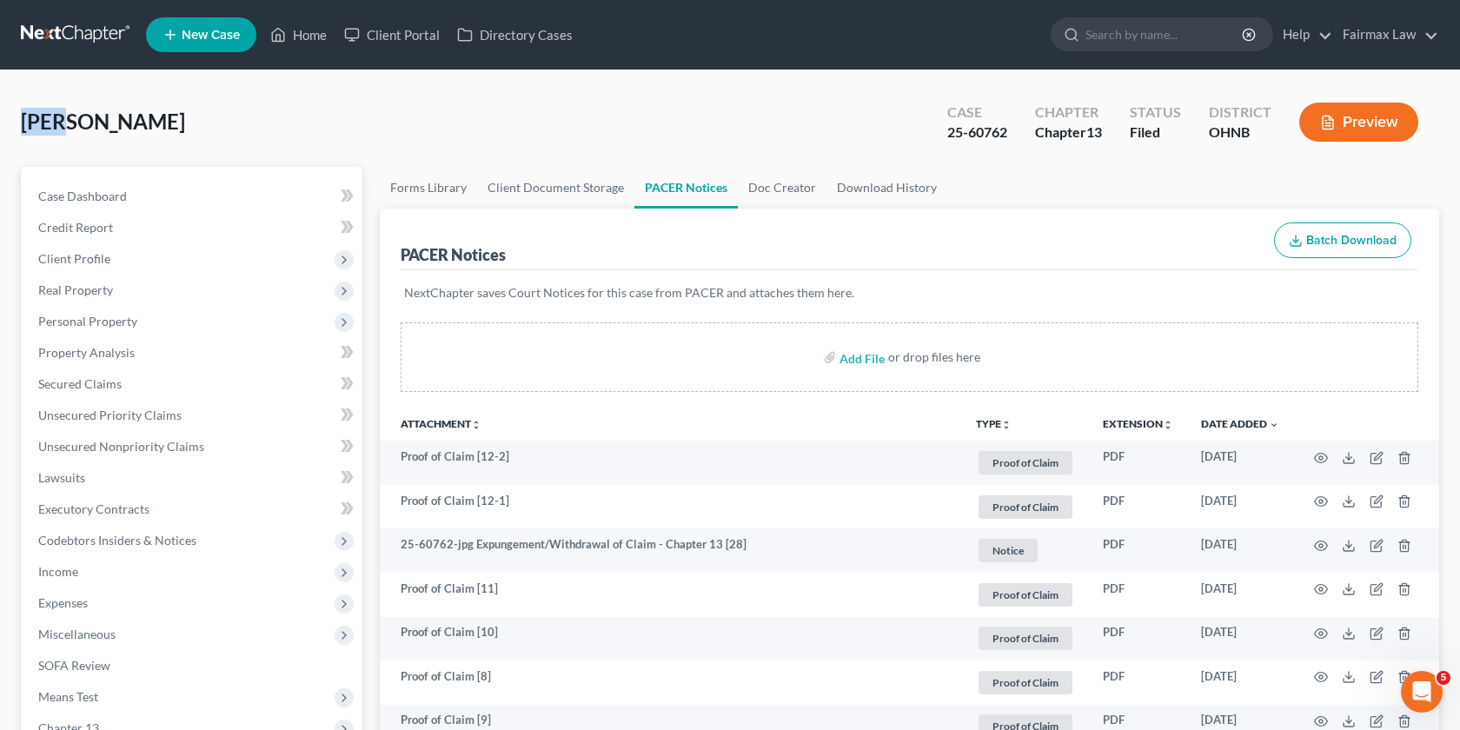
copy span "Cole"
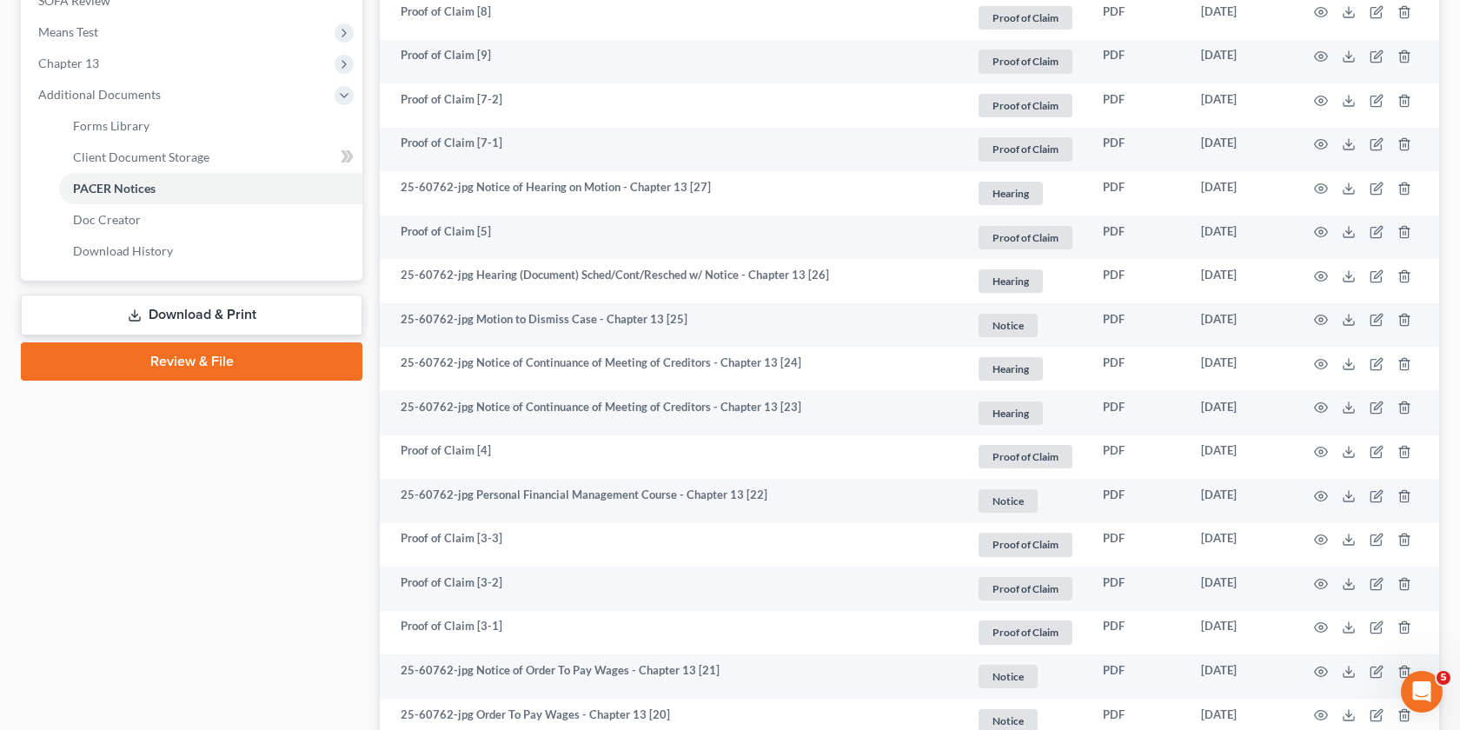
scroll to position [663, 0]
click at [277, 324] on link "Download & Print" at bounding box center [192, 316] width 342 height 41
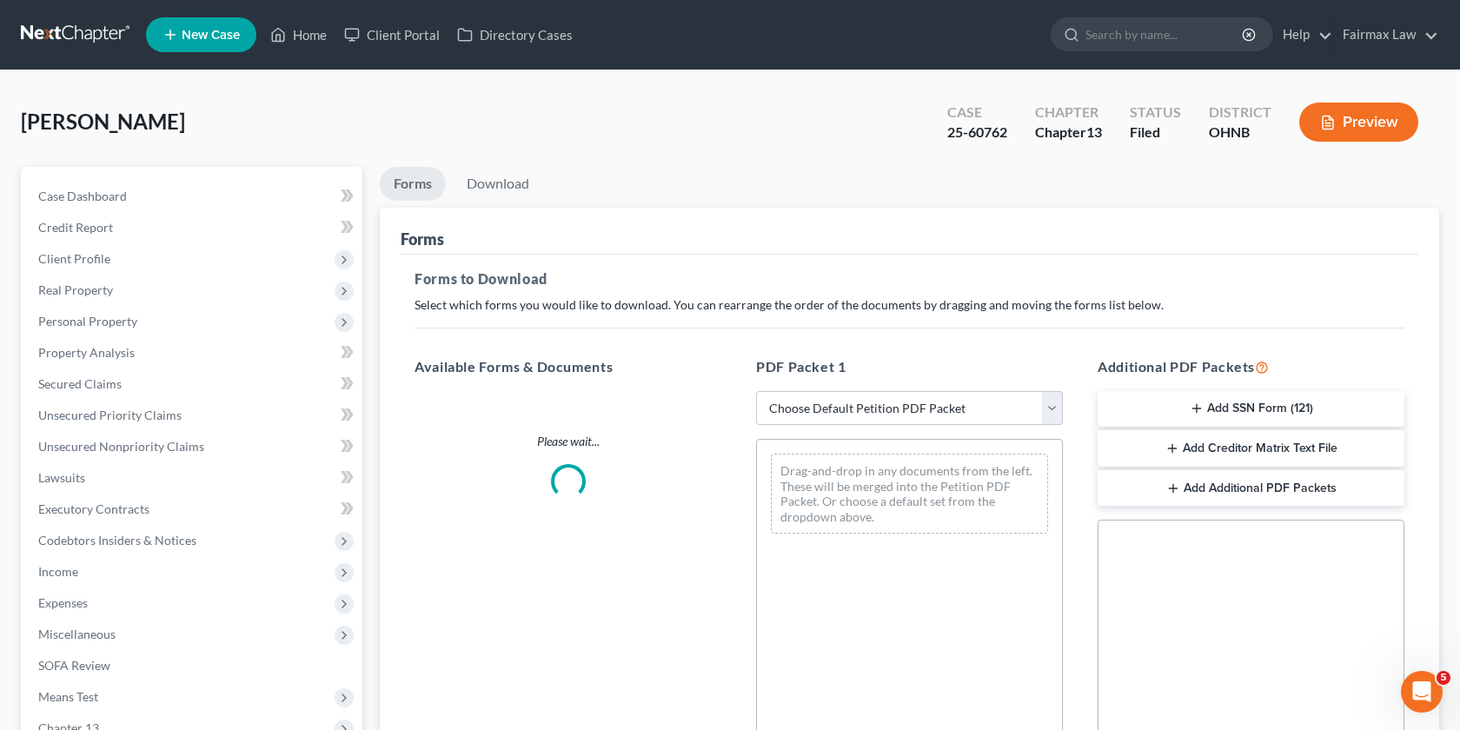
click at [1036, 424] on div "PDF Packet 1 Choose Default Petition PDF Packet Complete Bankruptcy Petition (a…" at bounding box center [910, 636] width 342 height 589
click at [1019, 411] on select "Choose Default Petition PDF Packet Complete Bankruptcy Petition (all forms and …" at bounding box center [909, 408] width 307 height 35
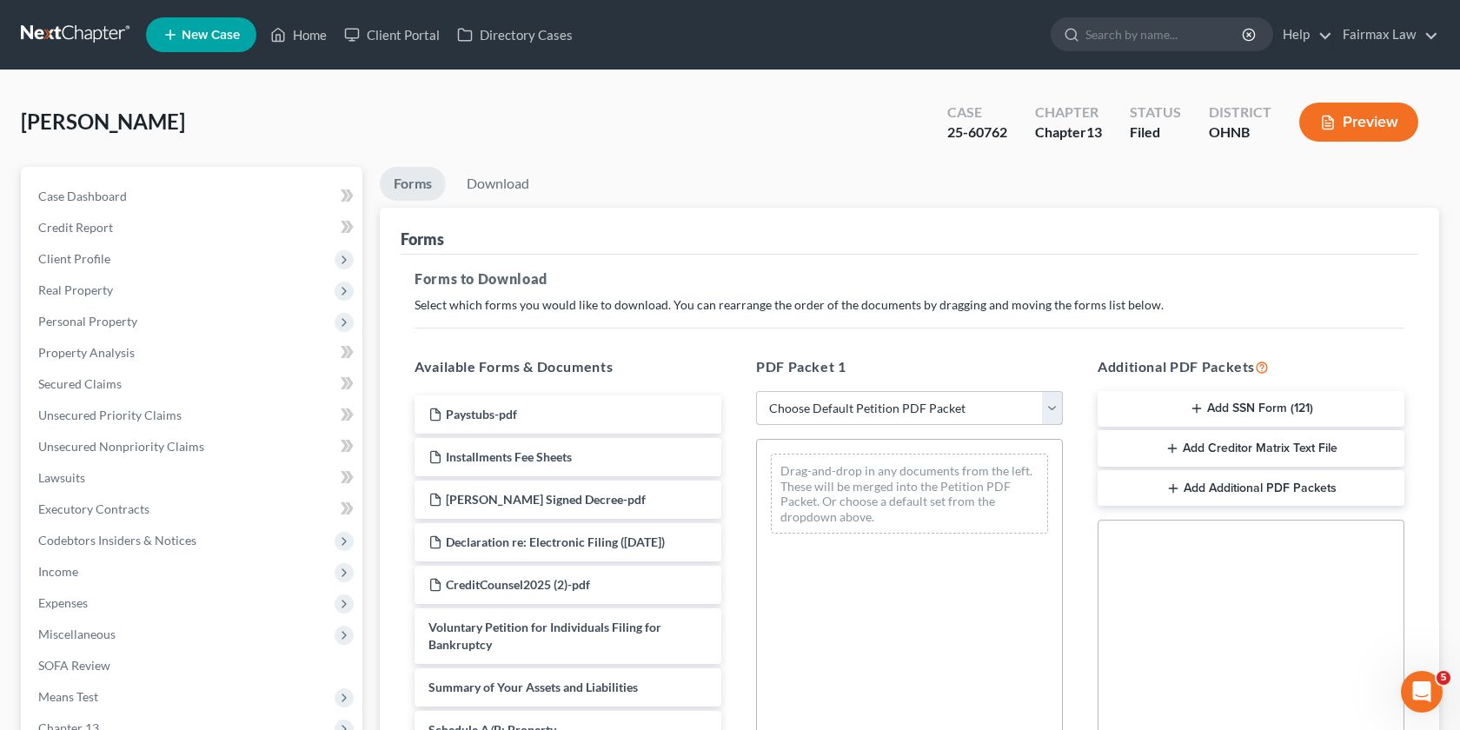
select select "0"
click at [756, 391] on select "Choose Default Petition PDF Packet Complete Bankruptcy Petition (all forms and …" at bounding box center [909, 408] width 307 height 35
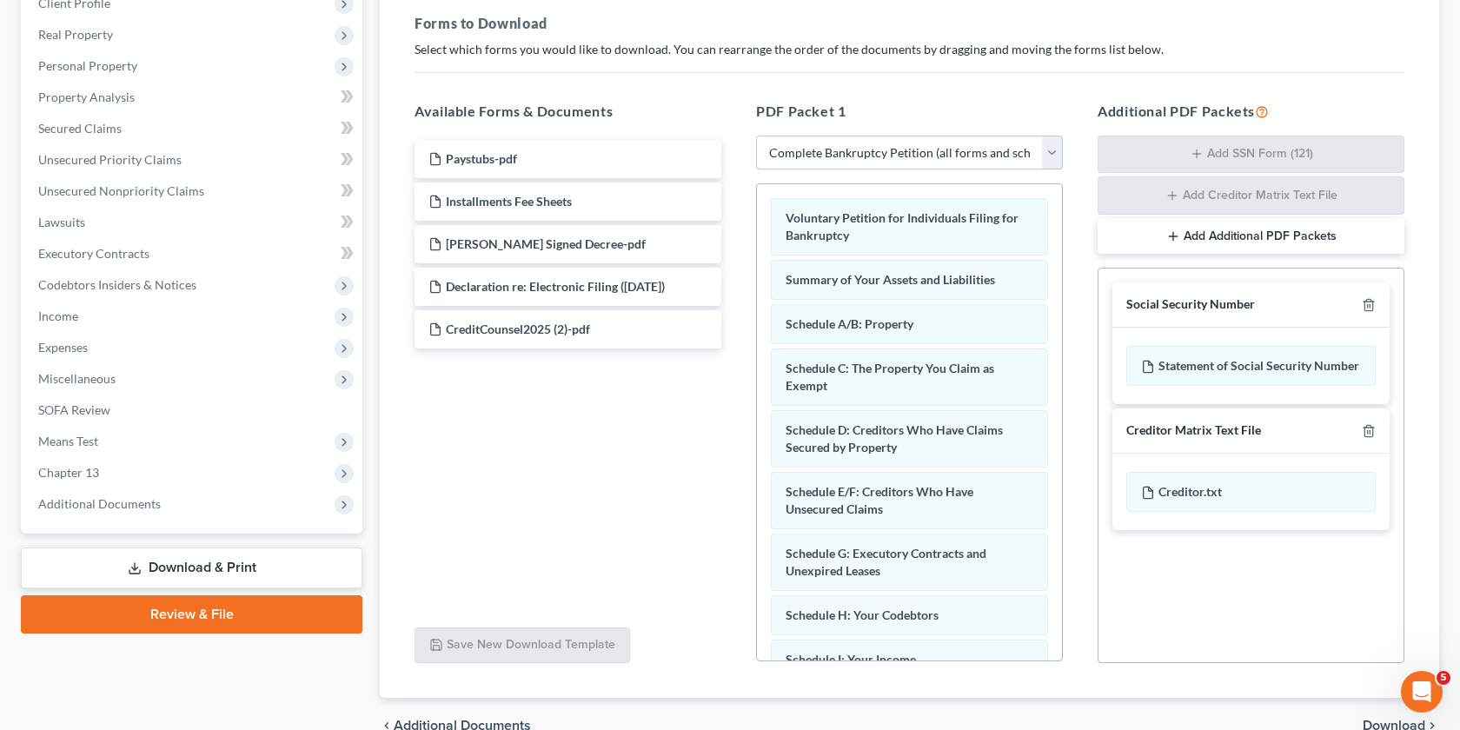
scroll to position [260, 0]
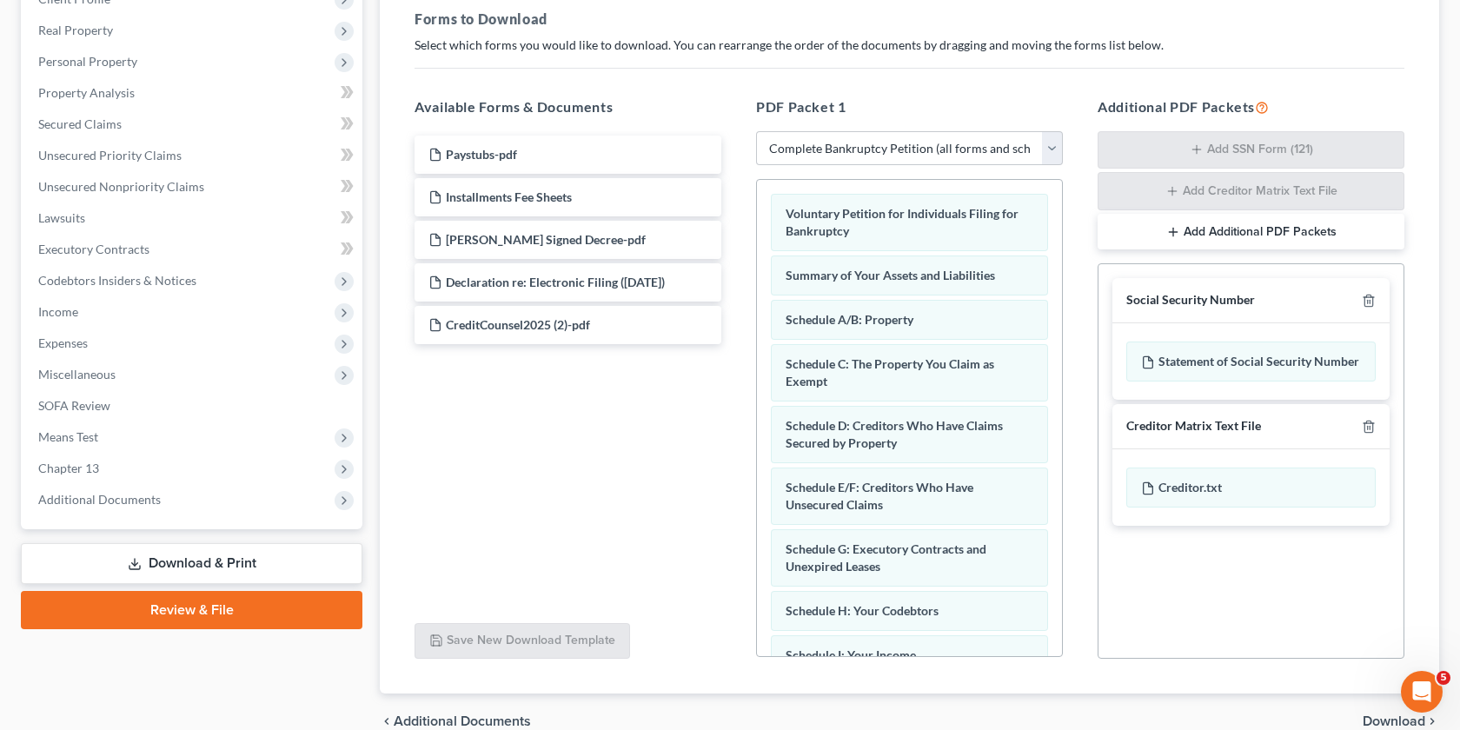
click at [1366, 310] on div "Social Security Number" at bounding box center [1251, 300] width 277 height 45
click at [1366, 303] on icon "button" at bounding box center [1369, 301] width 14 height 14
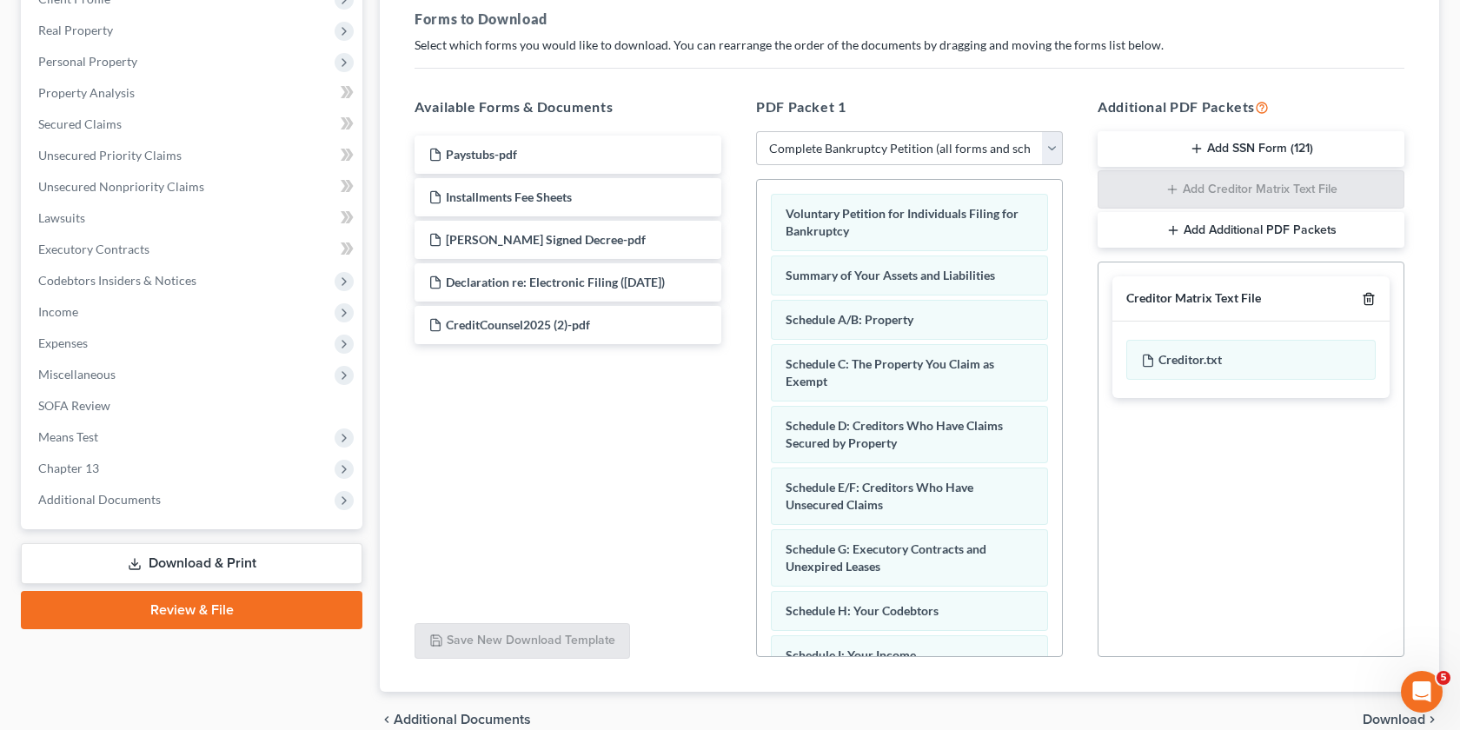
click at [1370, 301] on line "button" at bounding box center [1370, 300] width 0 height 3
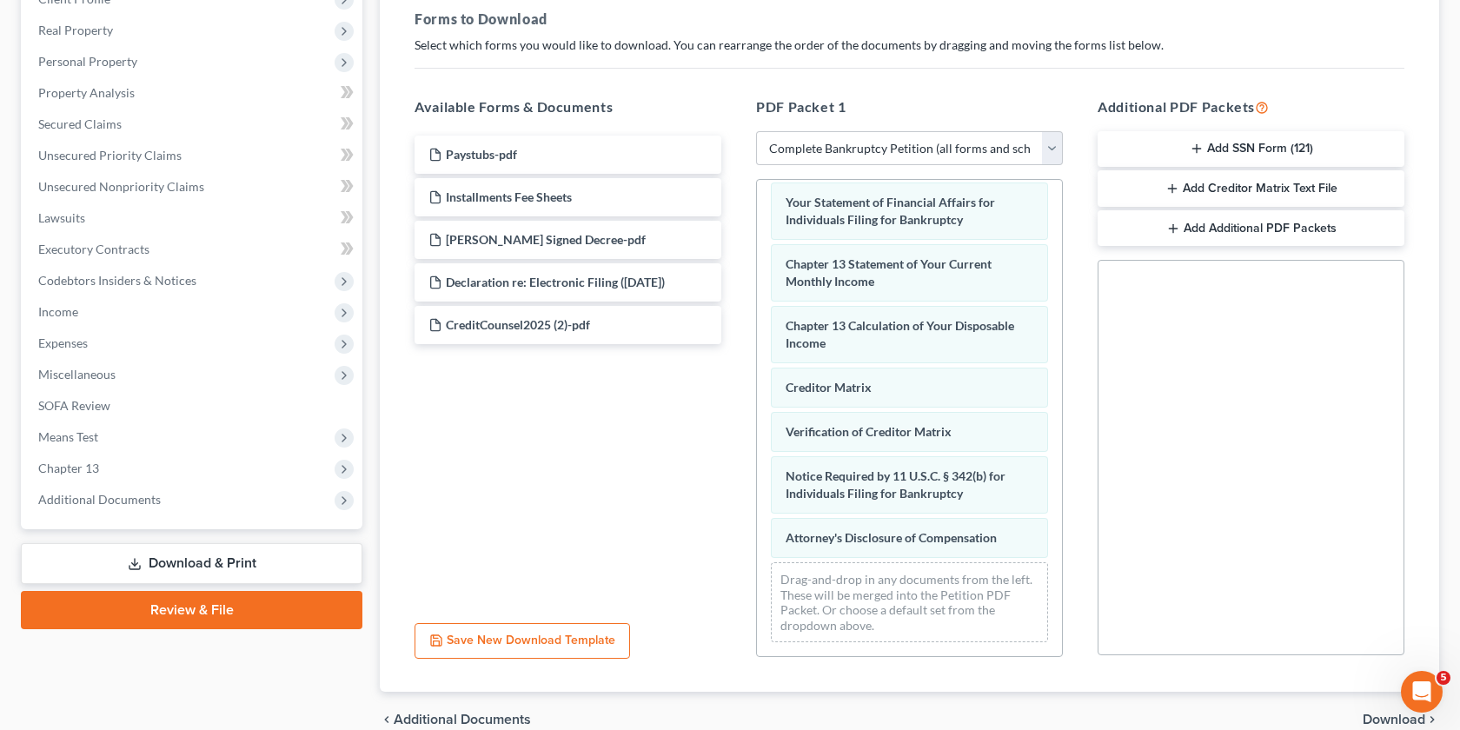
scroll to position [342, 0]
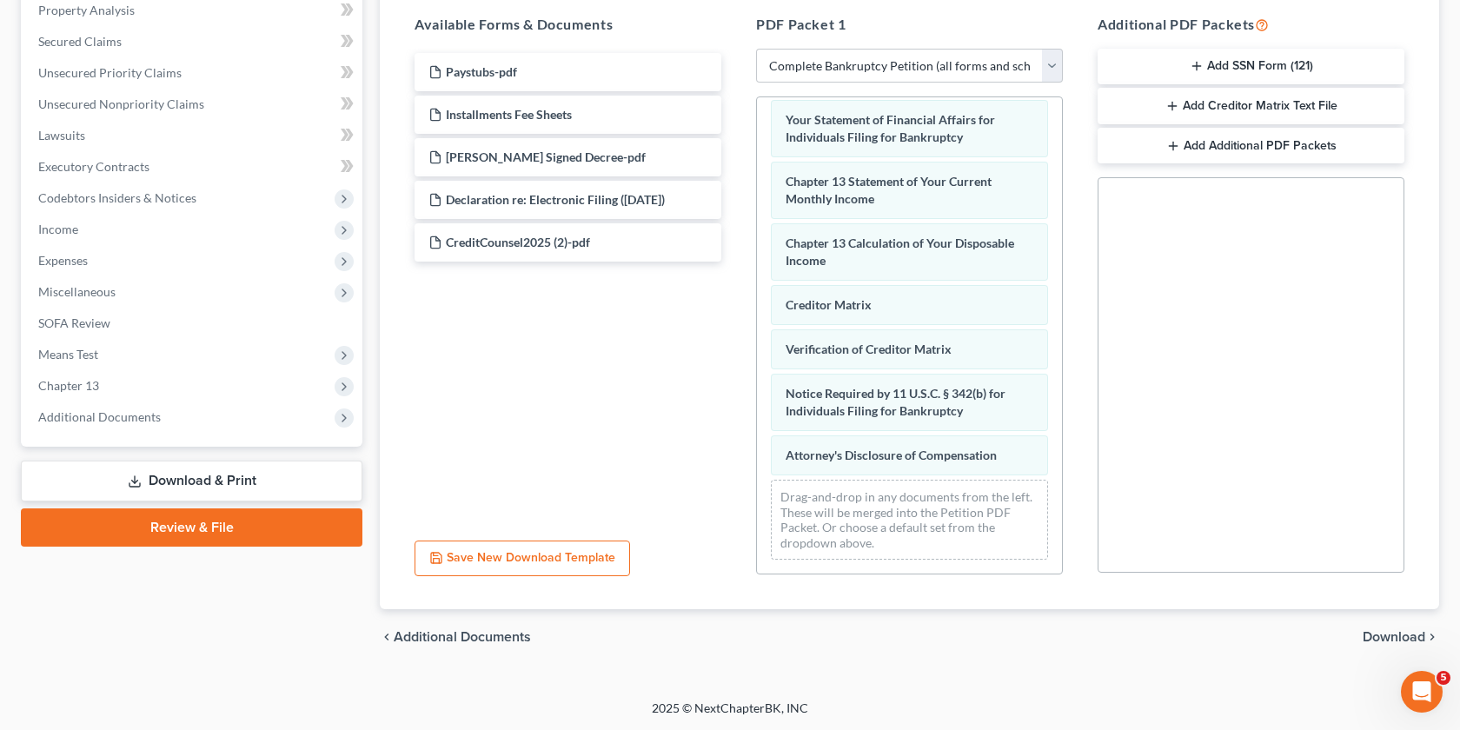
click at [1391, 646] on div "chevron_left Additional Documents Download chevron_right" at bounding box center [910, 637] width 1060 height 56
click at [1390, 641] on span "Download" at bounding box center [1394, 637] width 63 height 14
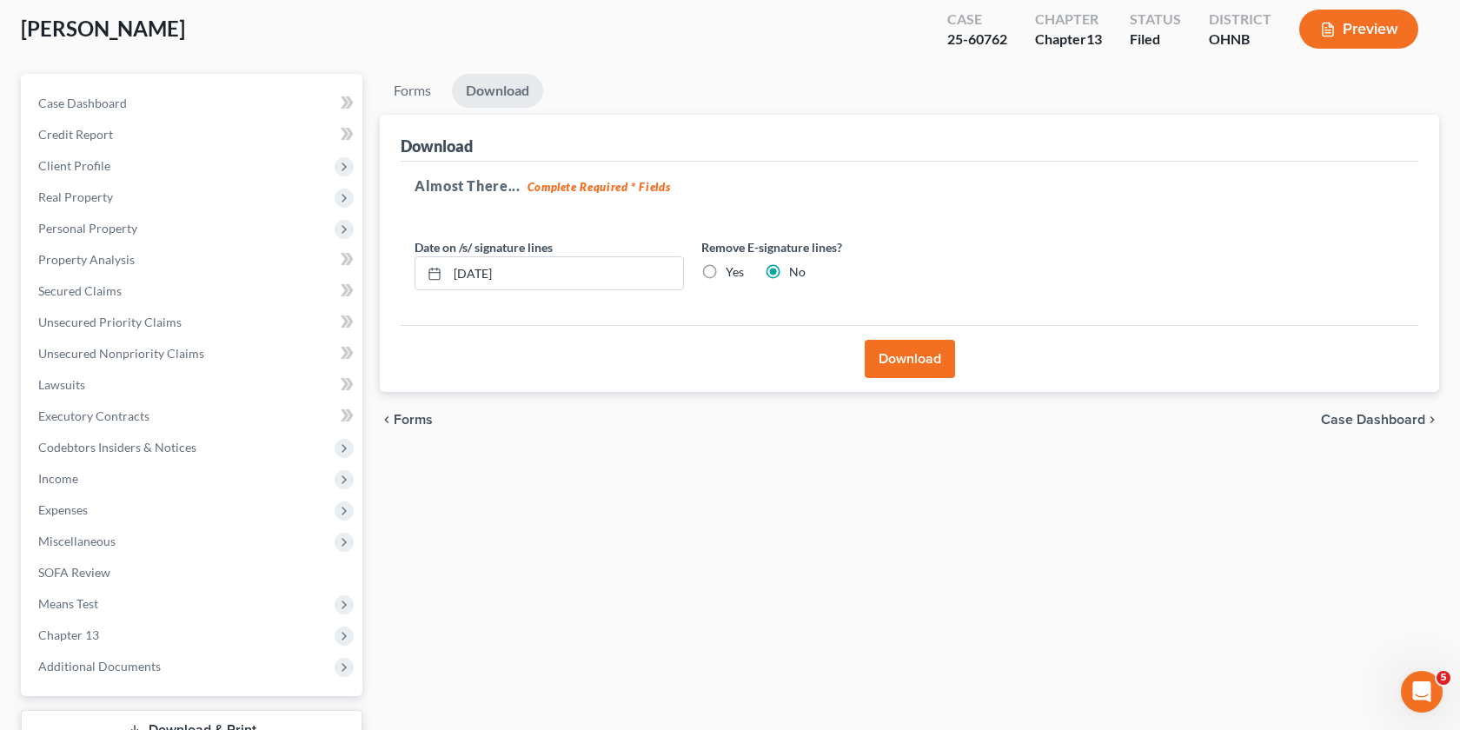
scroll to position [0, 0]
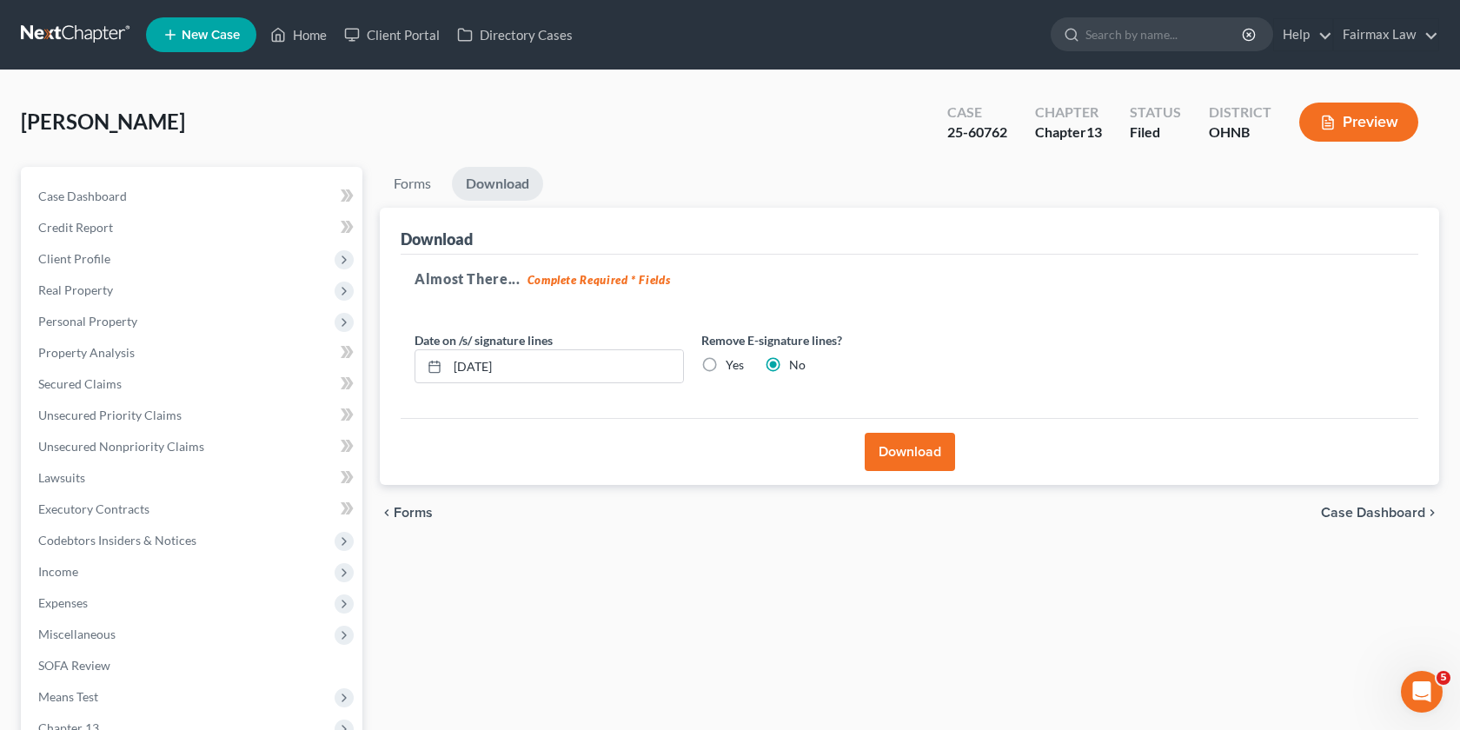
click at [901, 456] on button "Download" at bounding box center [910, 452] width 90 height 38
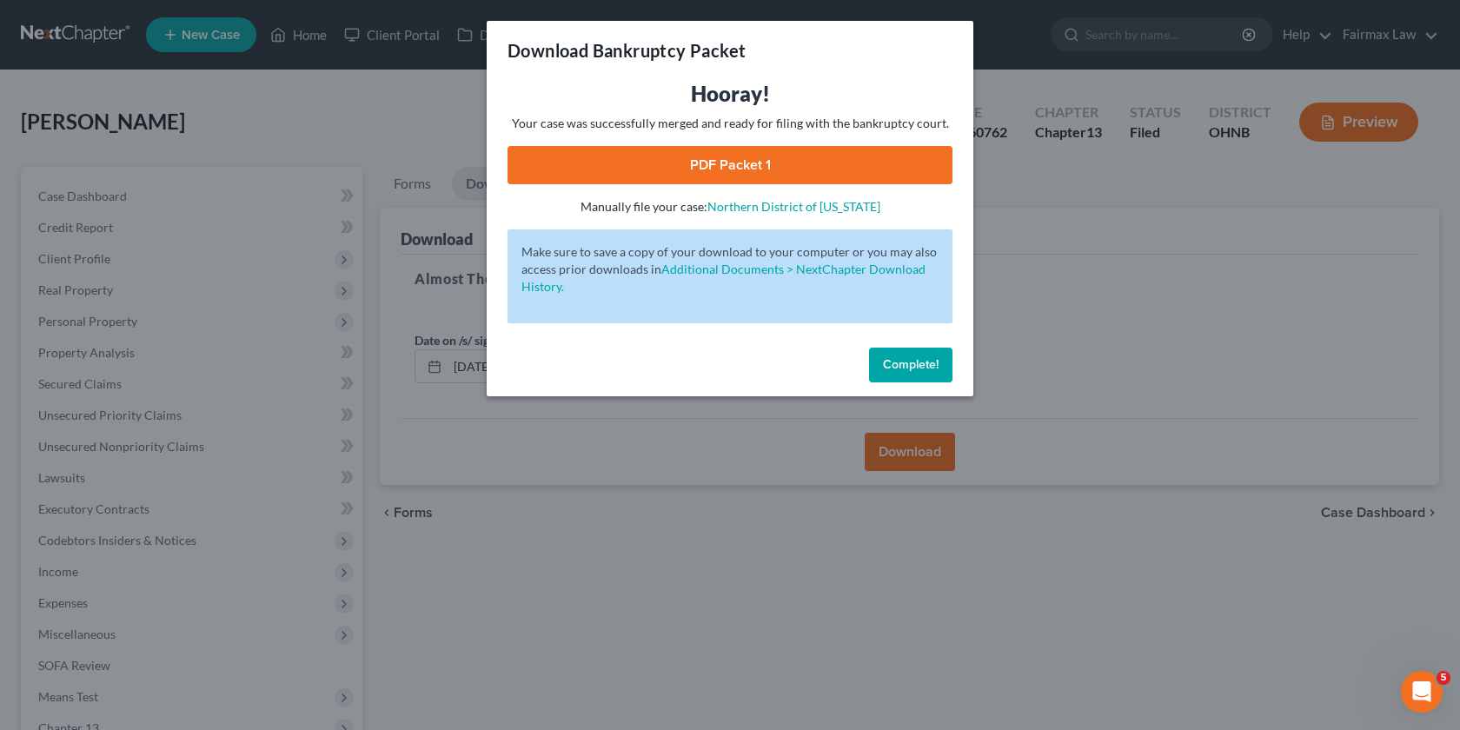
click at [783, 182] on link "PDF Packet 1" at bounding box center [730, 165] width 445 height 38
click at [1081, 192] on div "Download Bankruptcy Packet Hooray! Your case was successfully merged and ready …" at bounding box center [730, 365] width 1460 height 730
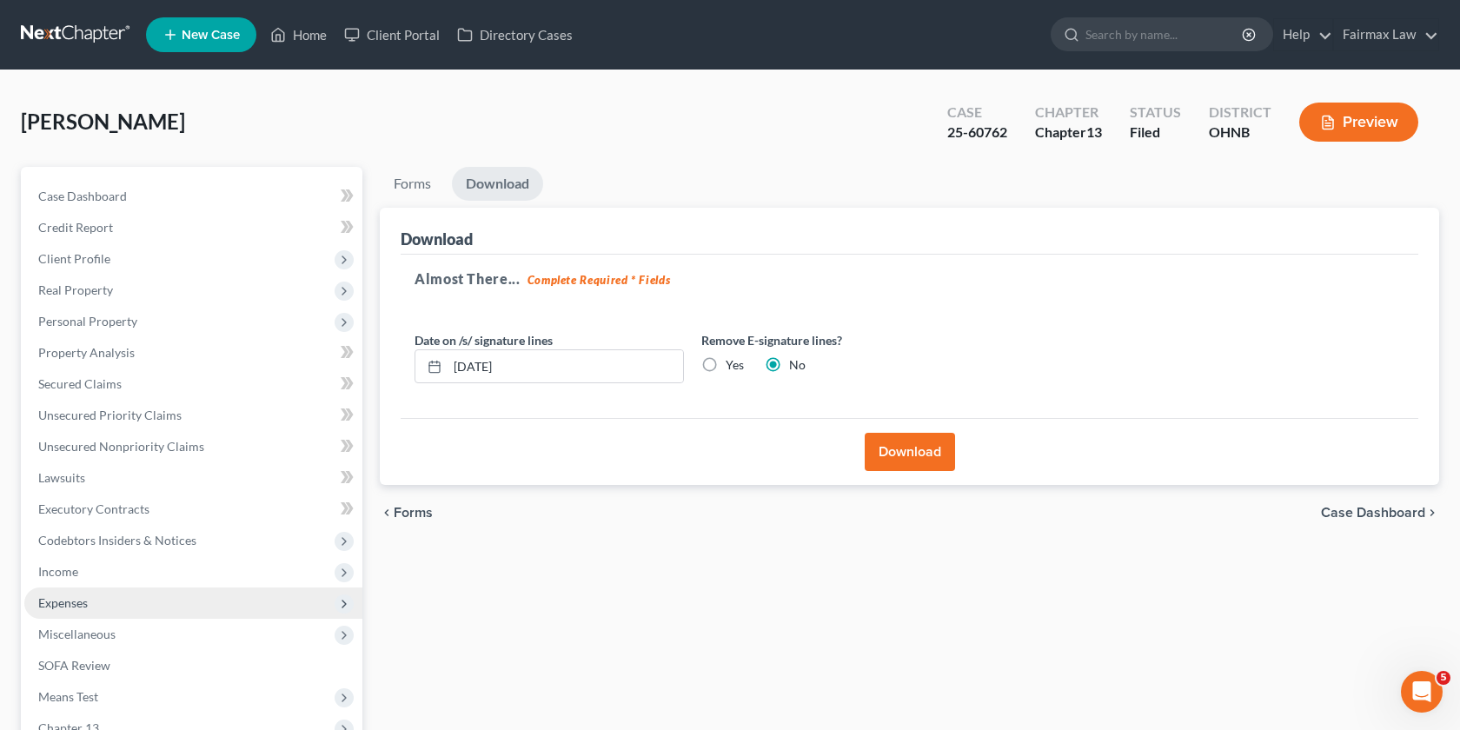
scroll to position [223, 0]
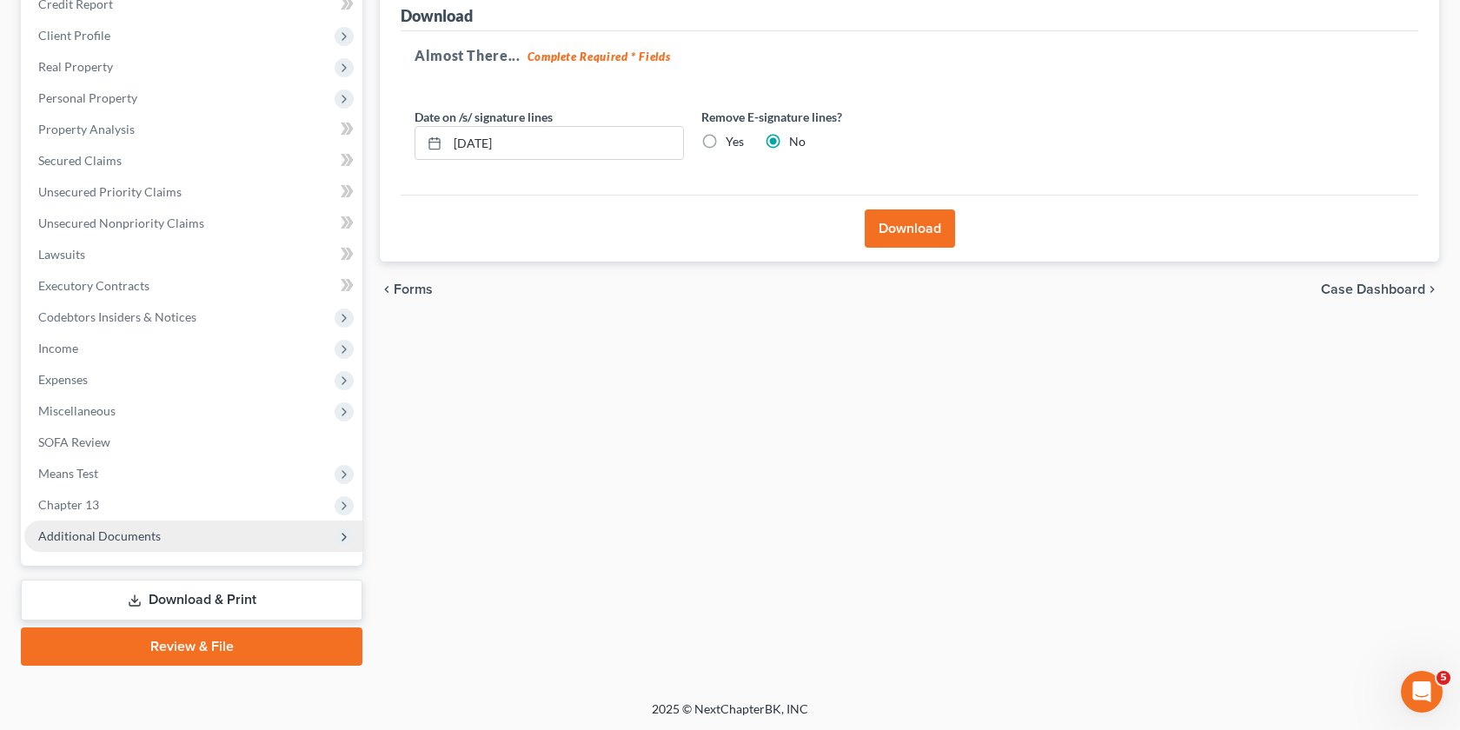
click at [133, 528] on span "Additional Documents" at bounding box center [99, 535] width 123 height 15
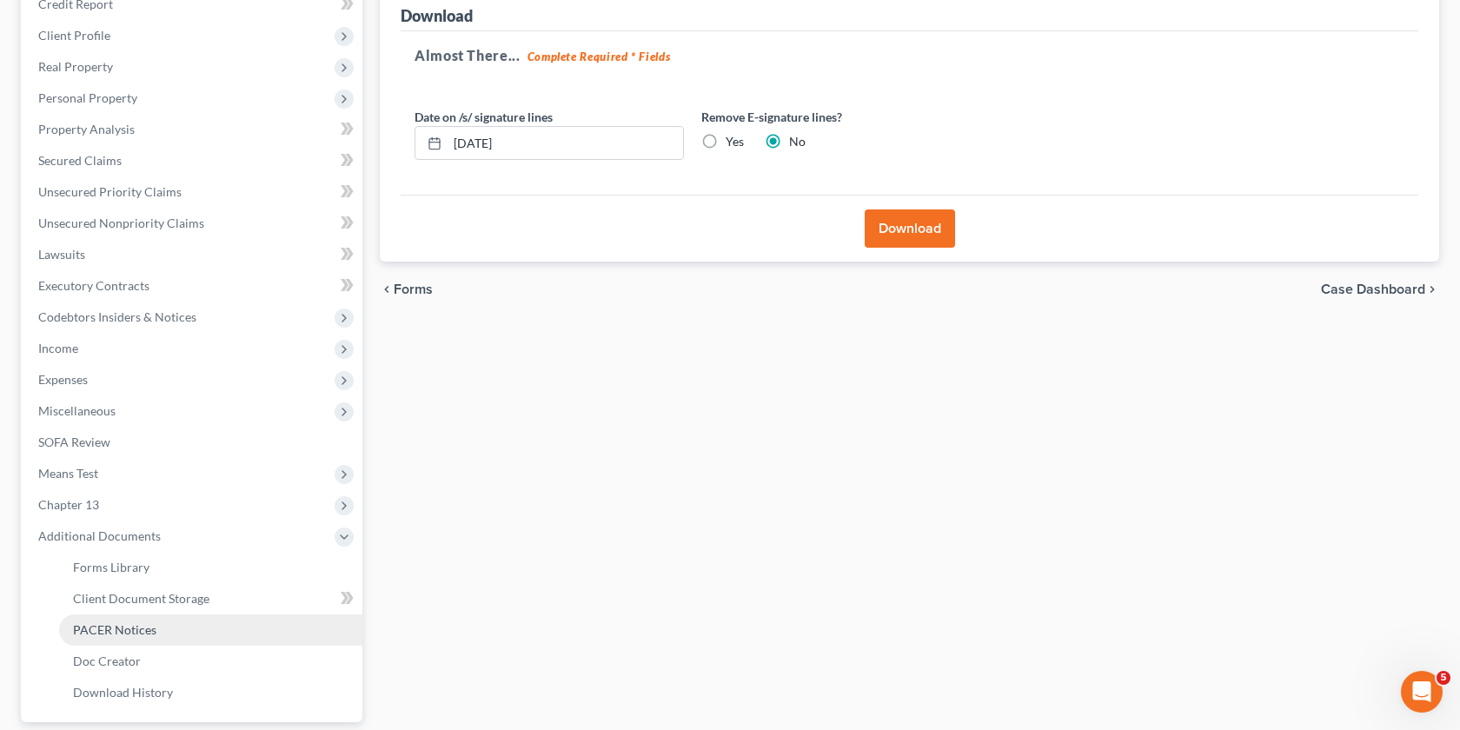
click at [159, 621] on link "PACER Notices" at bounding box center [210, 630] width 303 height 31
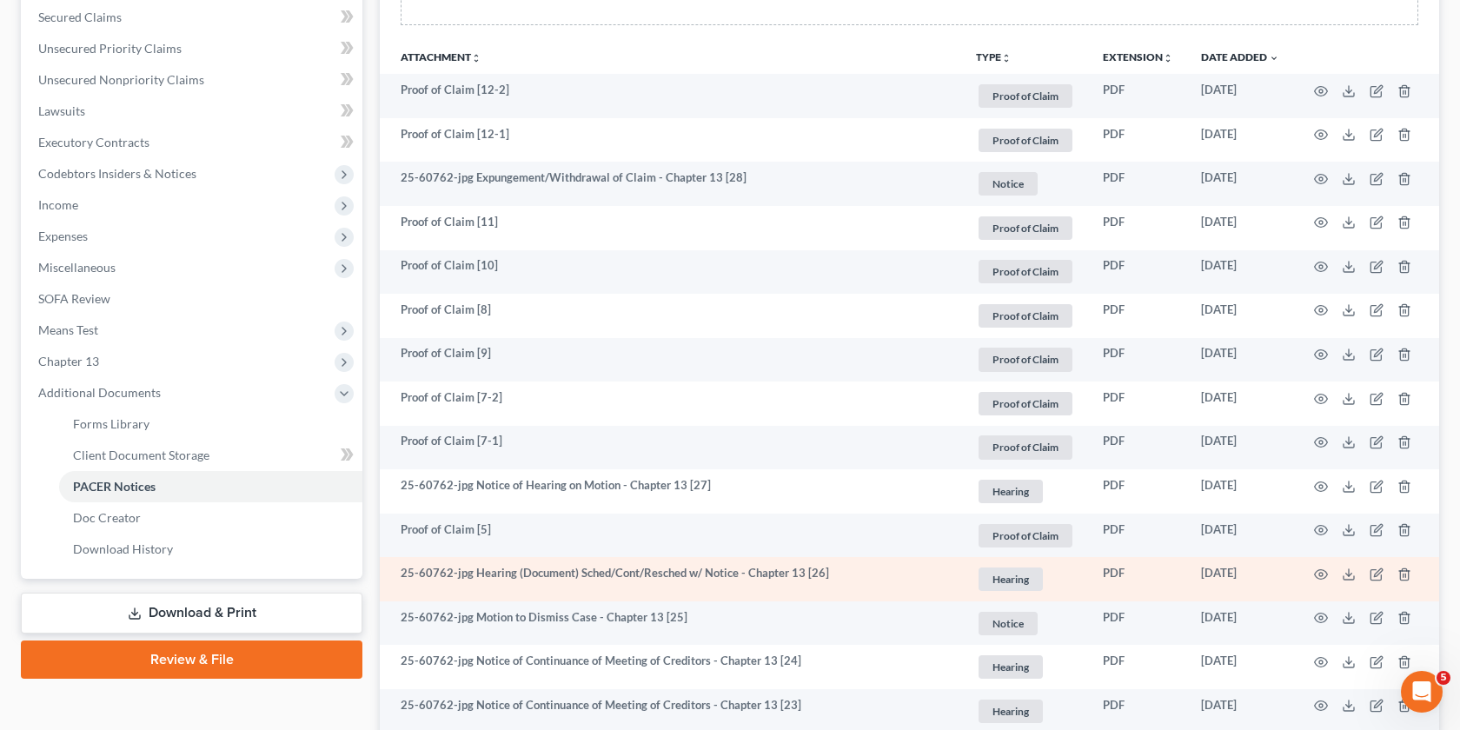
scroll to position [368, 0]
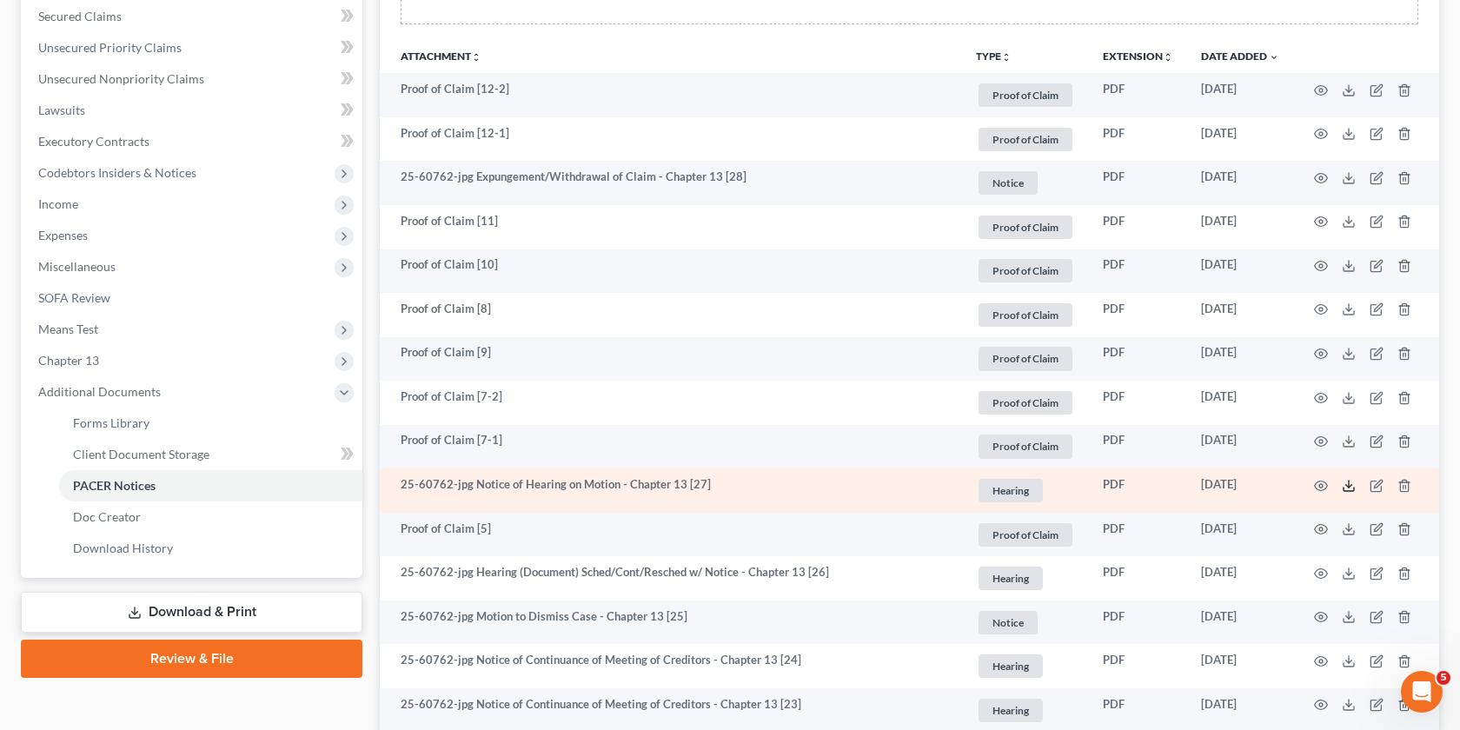
click at [1355, 485] on icon at bounding box center [1349, 486] width 14 height 14
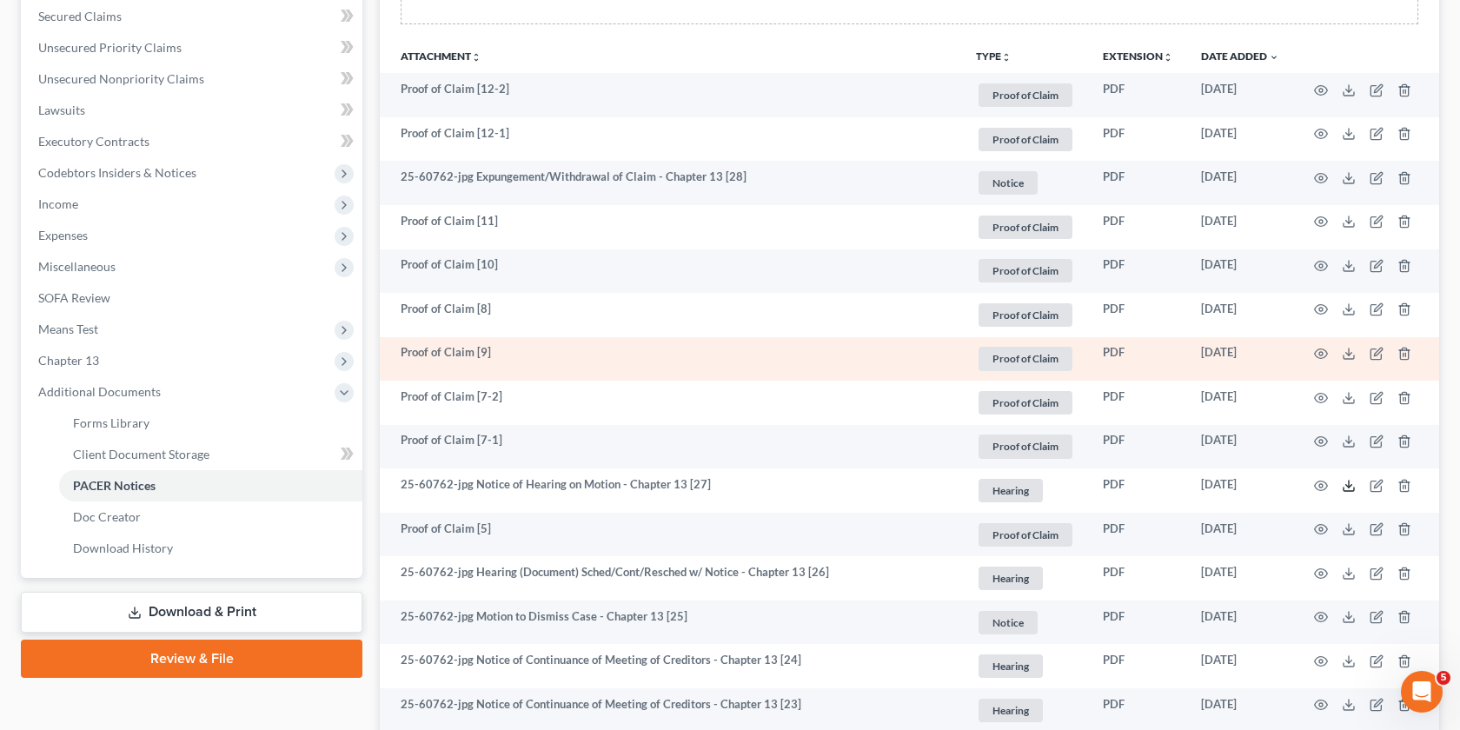
scroll to position [416, 0]
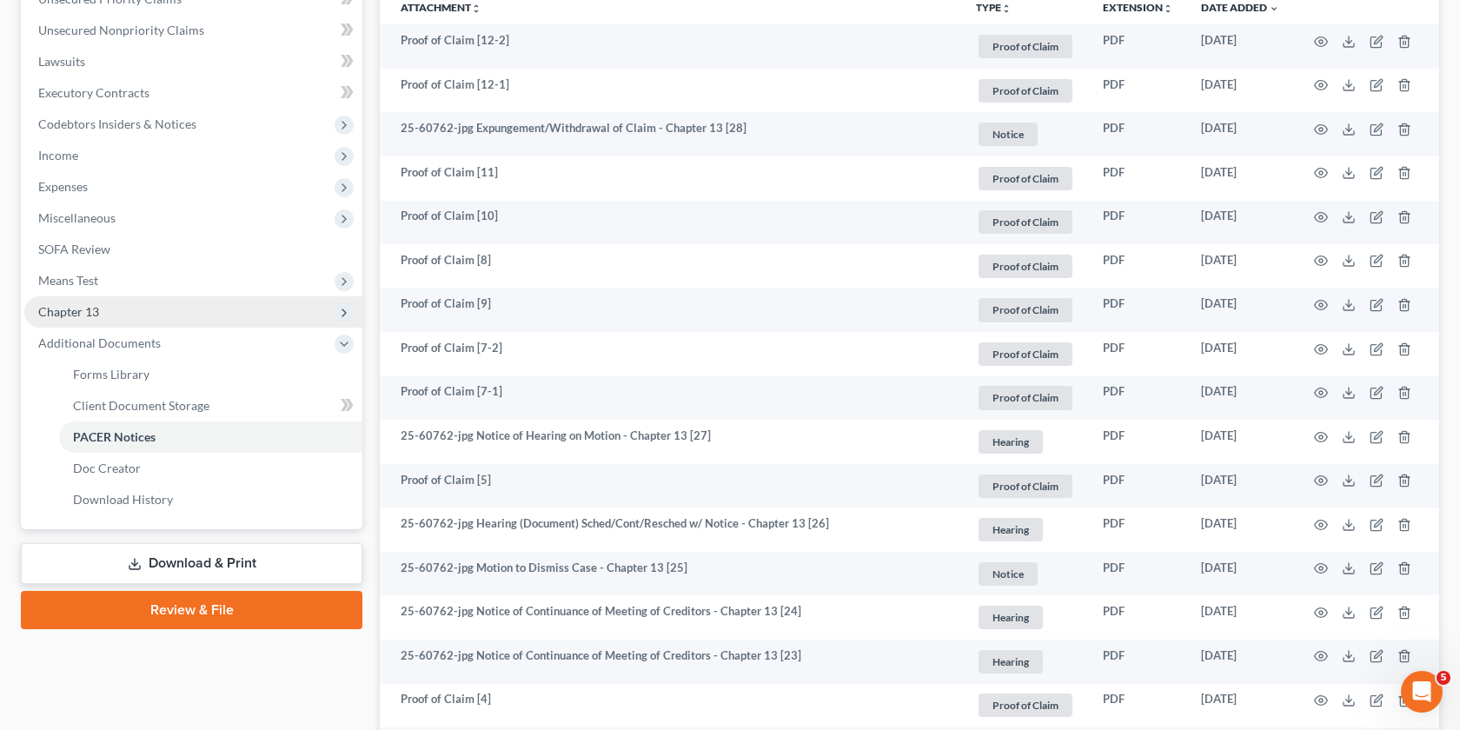
click at [177, 304] on span "Chapter 13" at bounding box center [193, 311] width 338 height 31
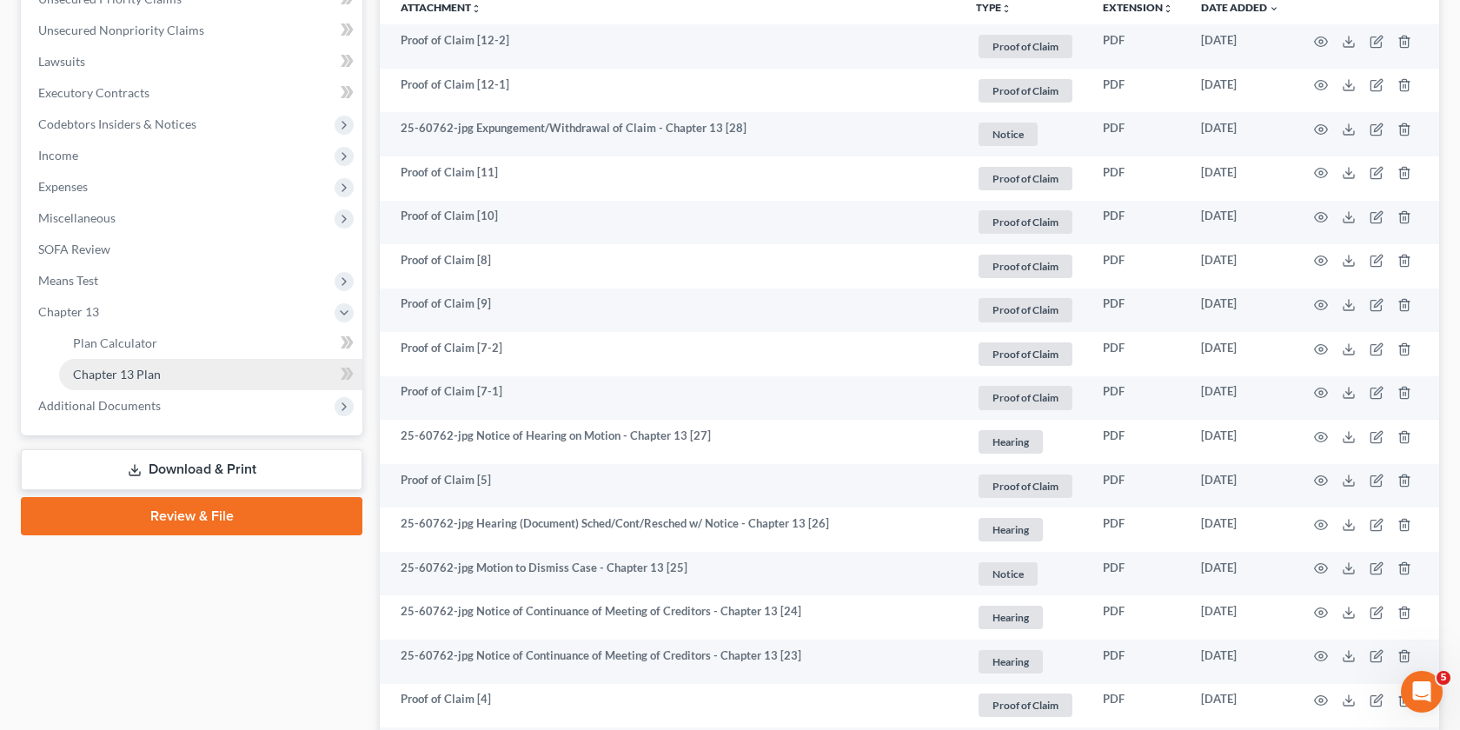
click at [136, 382] on link "Chapter 13 Plan" at bounding box center [210, 374] width 303 height 31
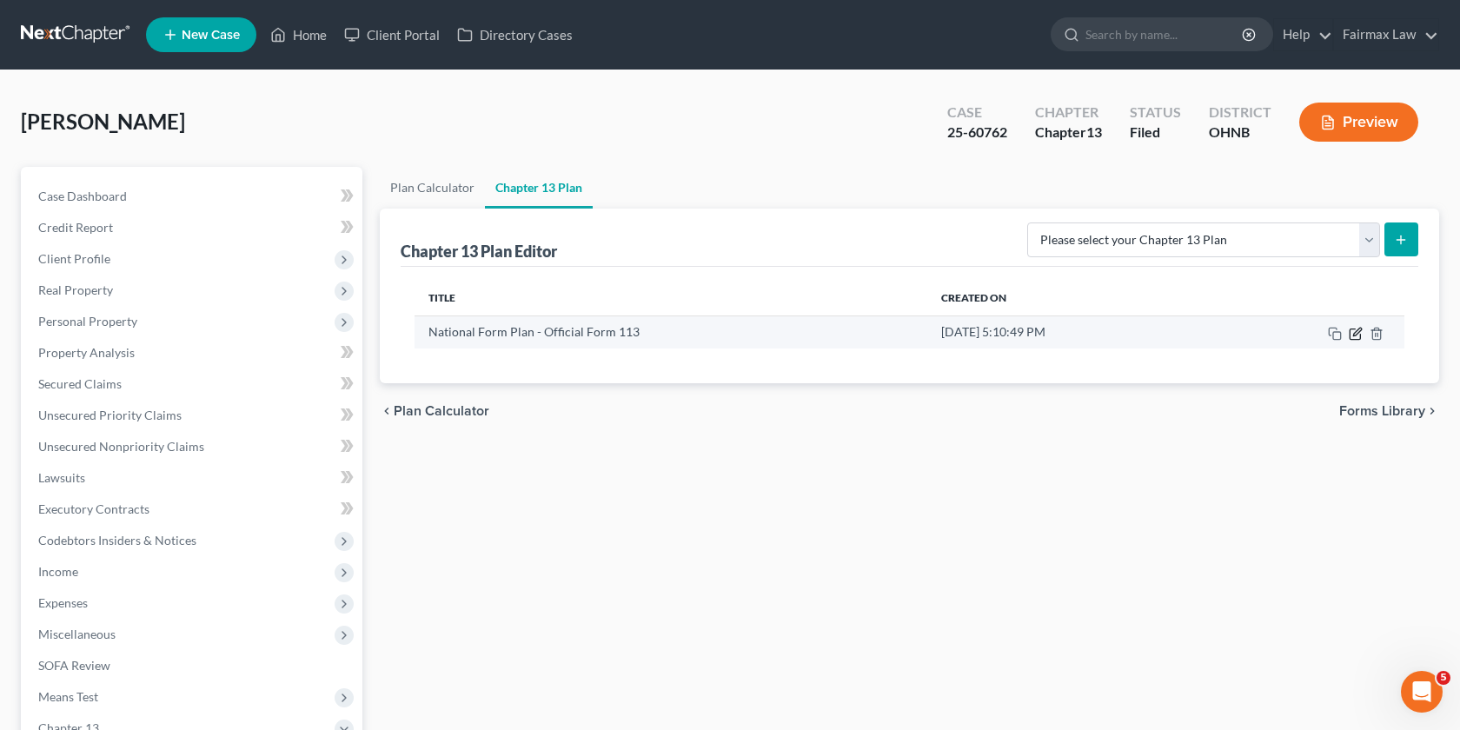
click at [1353, 335] on icon "button" at bounding box center [1357, 332] width 8 height 8
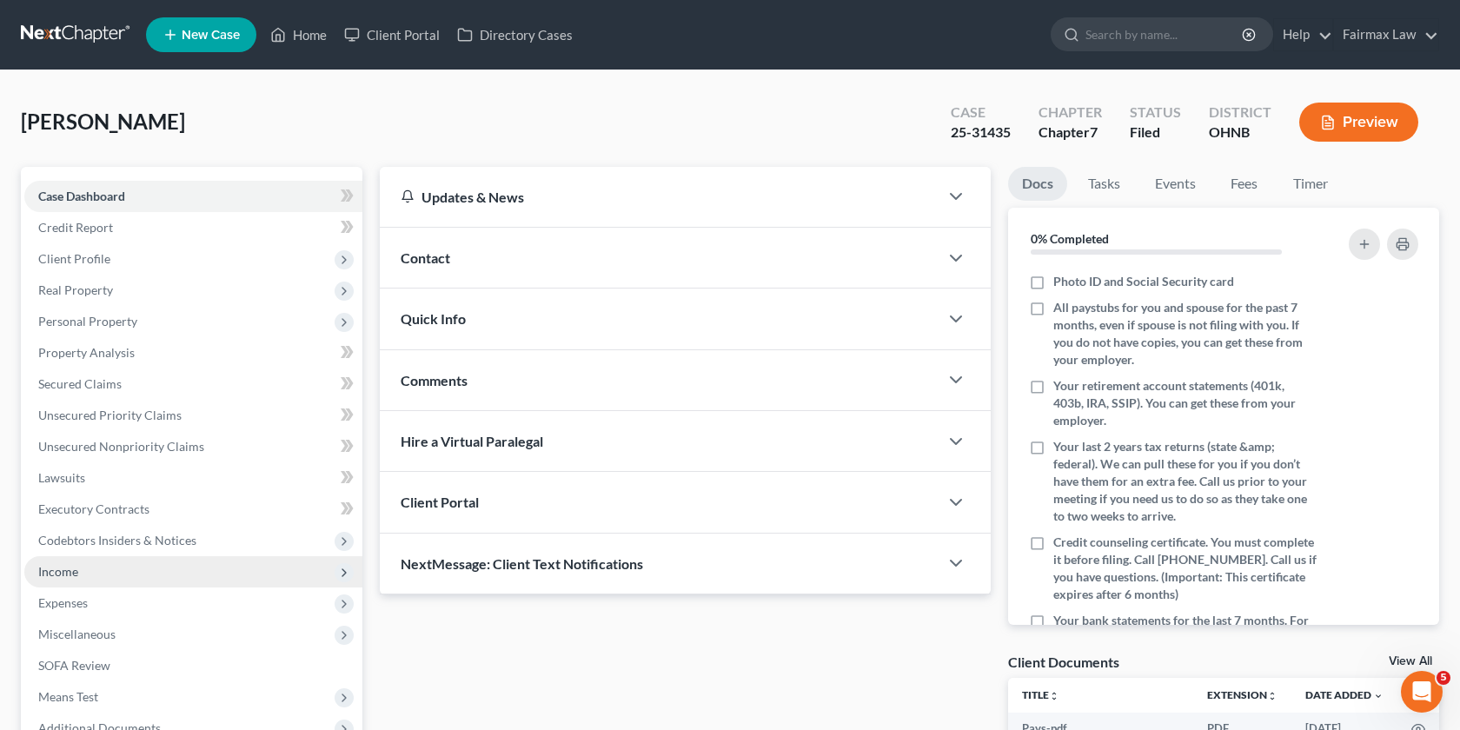
scroll to position [247, 0]
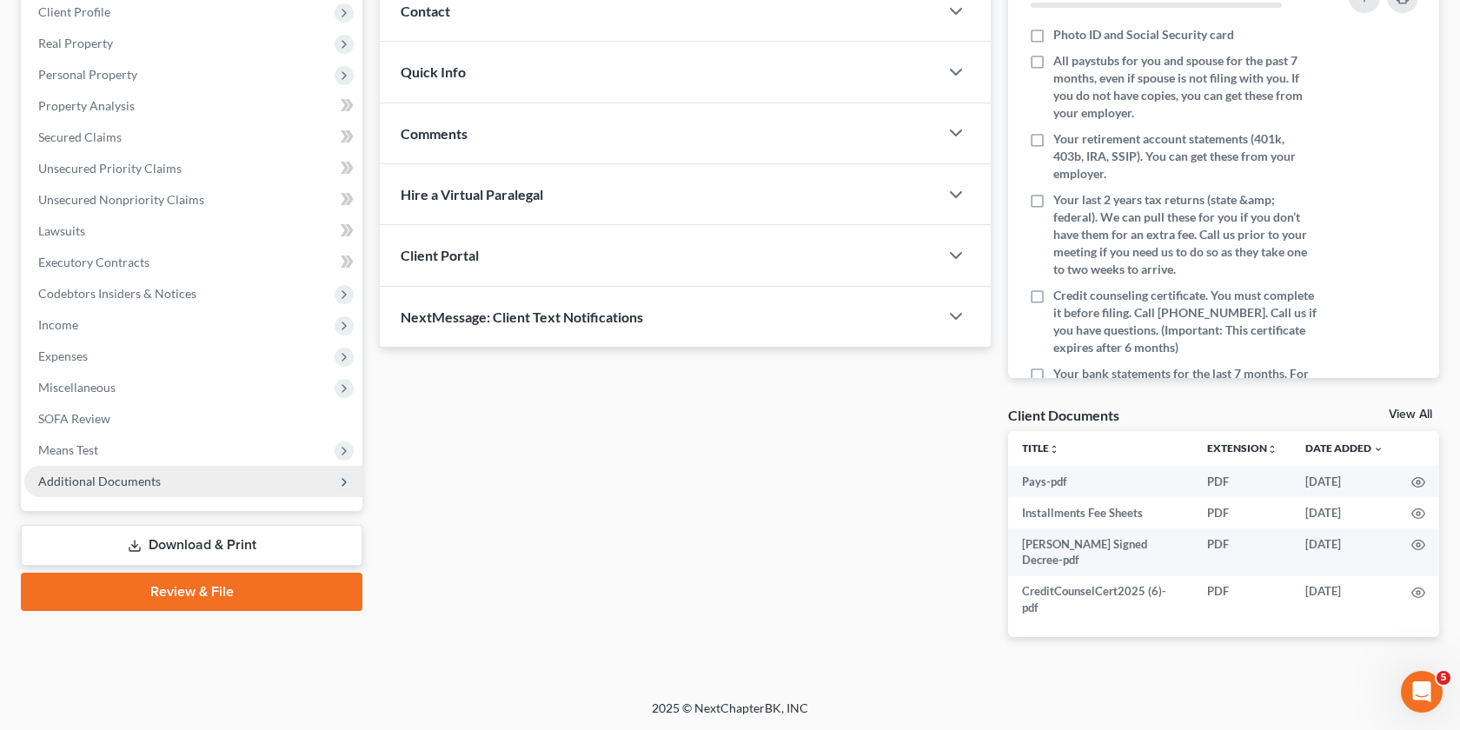
click at [150, 480] on span "Additional Documents" at bounding box center [99, 481] width 123 height 15
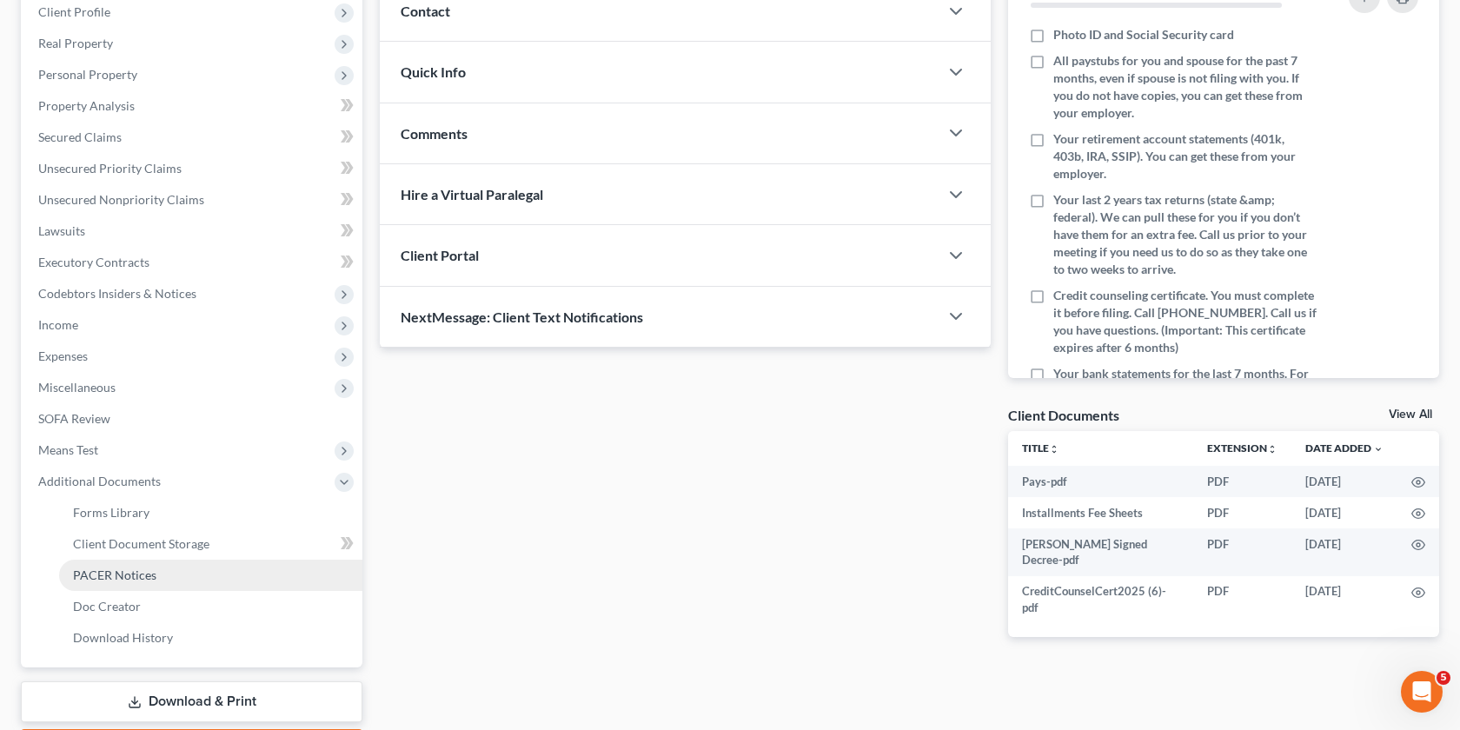
click at [162, 578] on link "PACER Notices" at bounding box center [210, 575] width 303 height 31
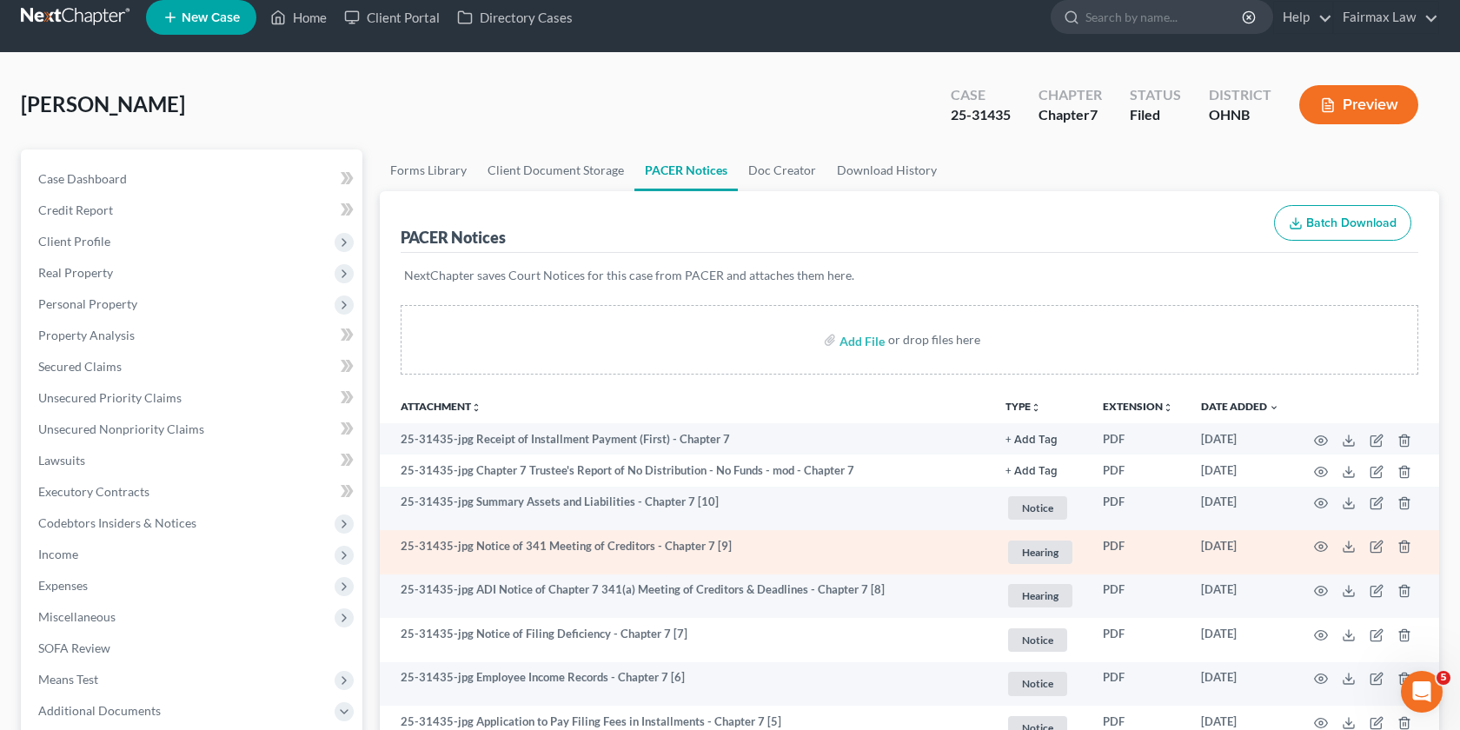
scroll to position [19, 0]
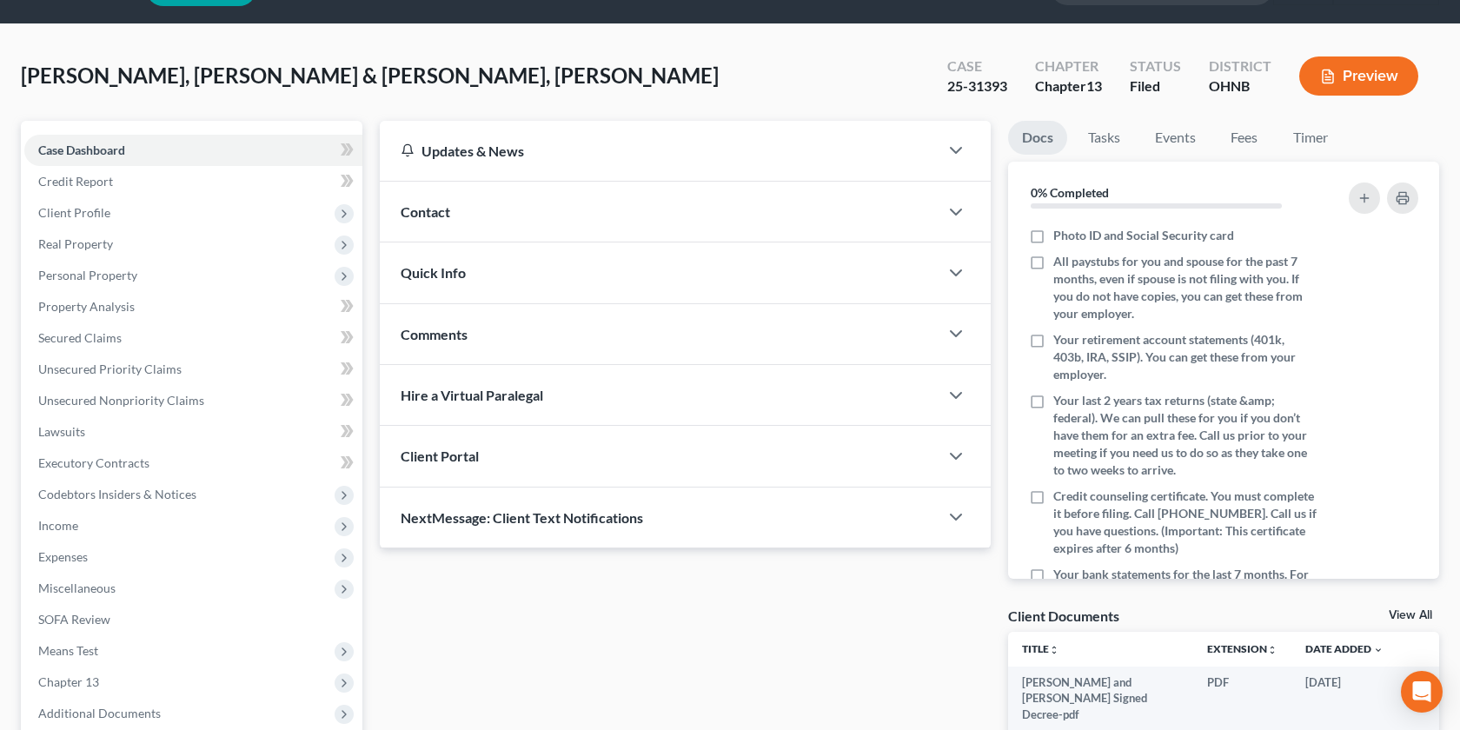
scroll to position [309, 0]
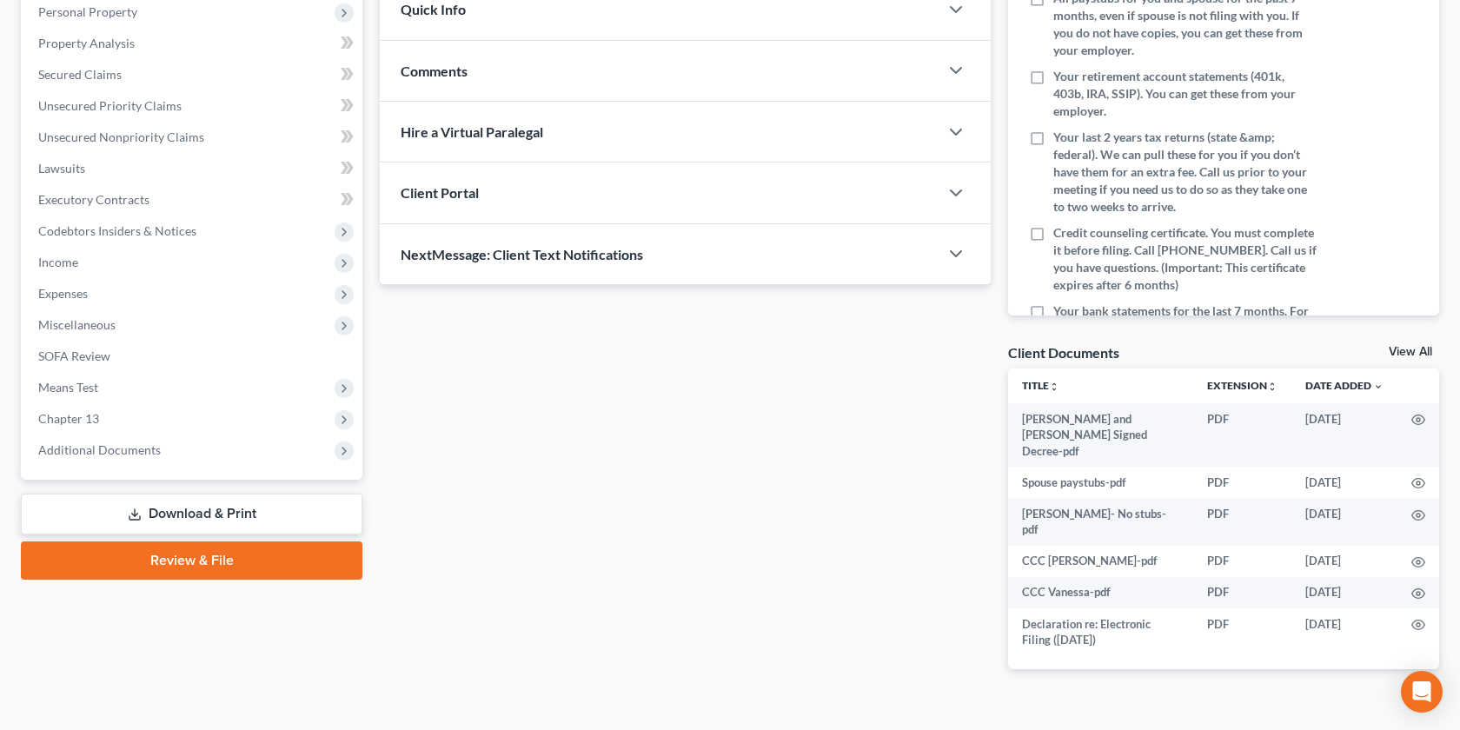
click at [171, 465] on div "Case Dashboard Payments Invoices Payments Payments Credit Report Client Profile…" at bounding box center [192, 168] width 342 height 622
click at [174, 452] on span "Additional Documents" at bounding box center [193, 450] width 338 height 31
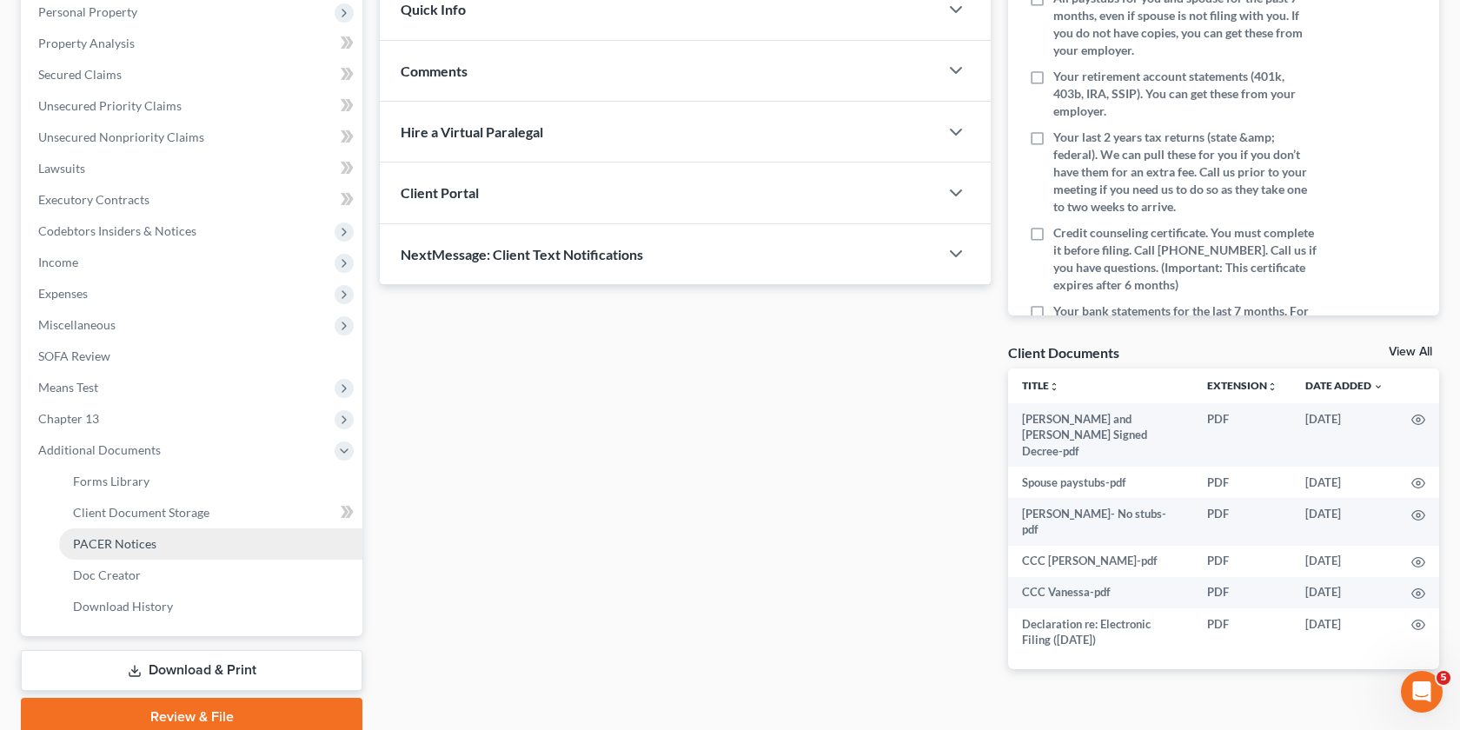
click at [149, 541] on span "PACER Notices" at bounding box center [114, 543] width 83 height 15
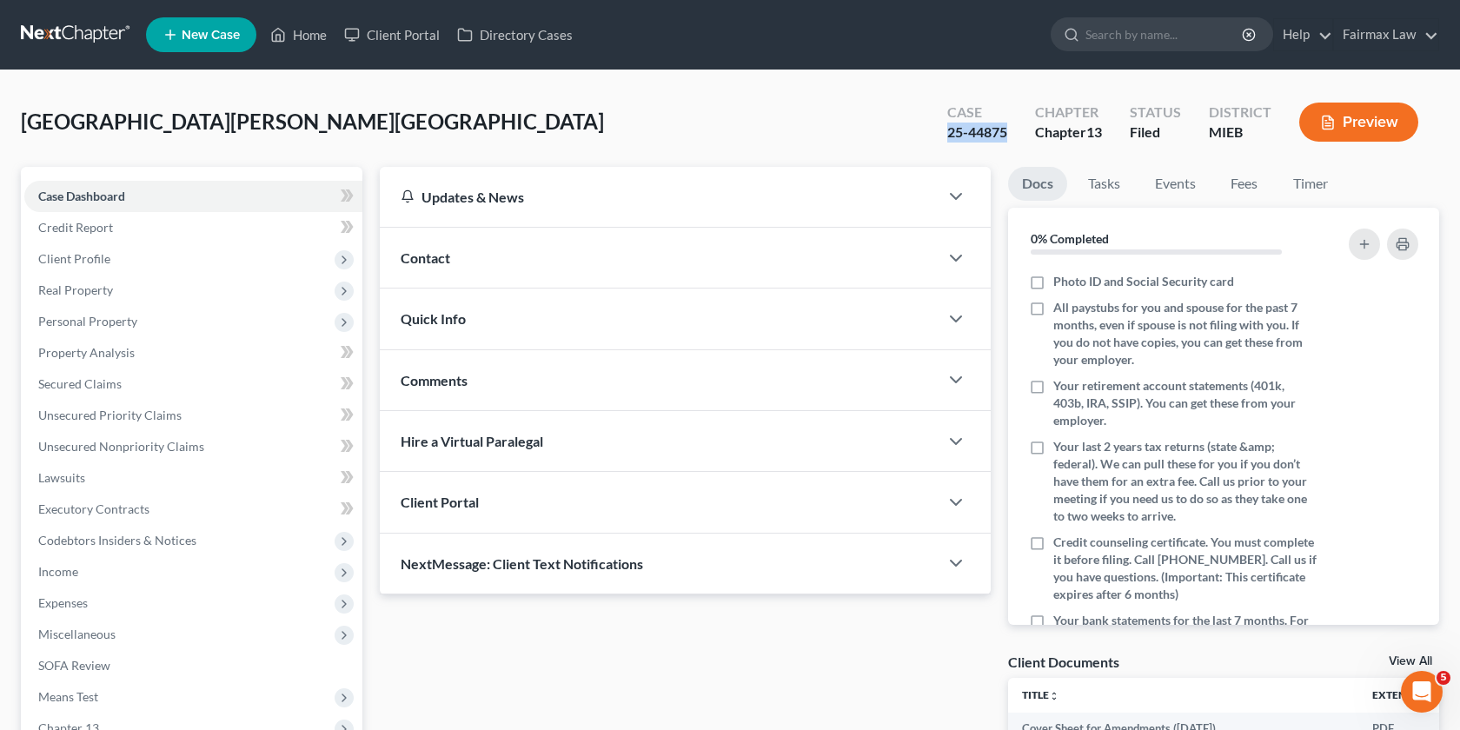
drag, startPoint x: 1013, startPoint y: 135, endPoint x: 940, endPoint y: 136, distance: 73.0
click at [940, 136] on div "Case 25-44875" at bounding box center [977, 123] width 88 height 51
copy div "25-44875"
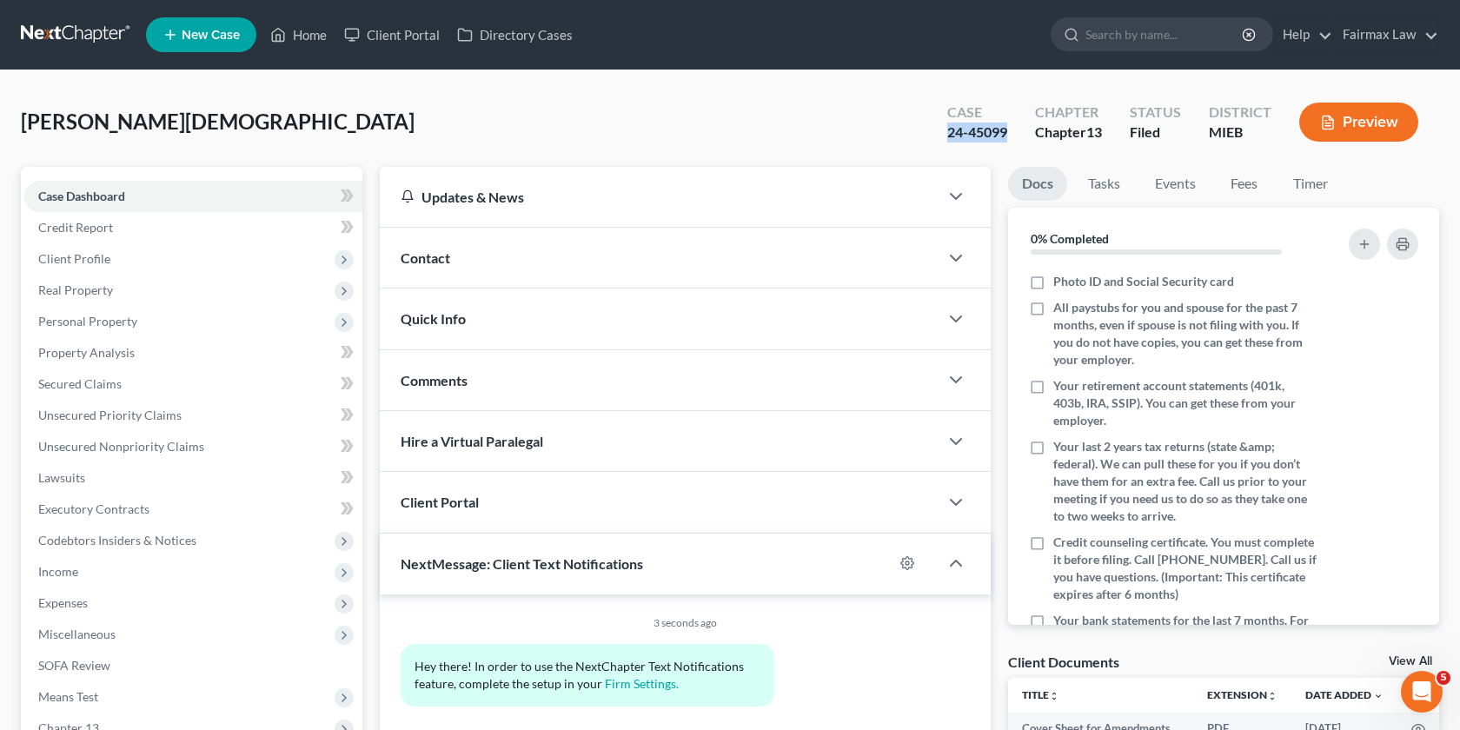
drag, startPoint x: 1019, startPoint y: 133, endPoint x: 937, endPoint y: 133, distance: 81.7
click at [937, 133] on div "Case 24-45099" at bounding box center [977, 123] width 88 height 51
copy div "24-45099"
